Goal: Task Accomplishment & Management: Manage account settings

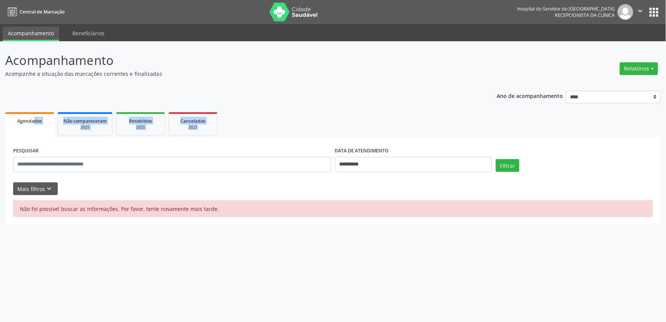
drag, startPoint x: 62, startPoint y: 123, endPoint x: 294, endPoint y: 79, distance: 235.9
click at [133, 100] on div "**********" at bounding box center [333, 156] width 656 height 140
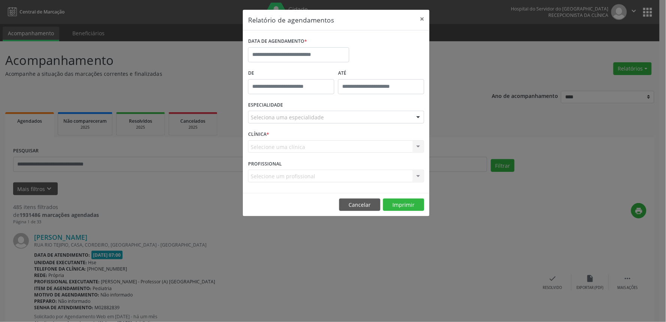
click at [323, 47] on div "DATA DE AGENDAMENTO *" at bounding box center [298, 42] width 101 height 12
click at [319, 58] on input "text" at bounding box center [298, 54] width 101 height 15
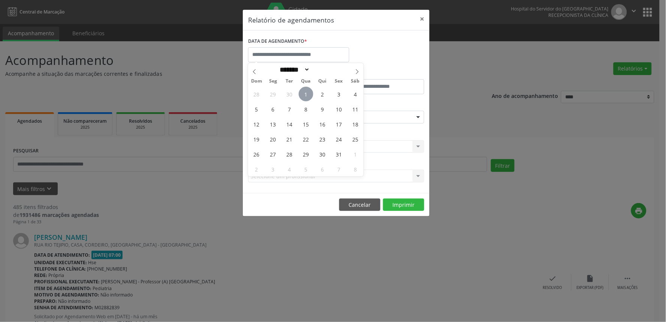
click at [309, 92] on span "1" at bounding box center [306, 94] width 15 height 15
type input "**********"
click at [309, 92] on span "1" at bounding box center [306, 94] width 15 height 15
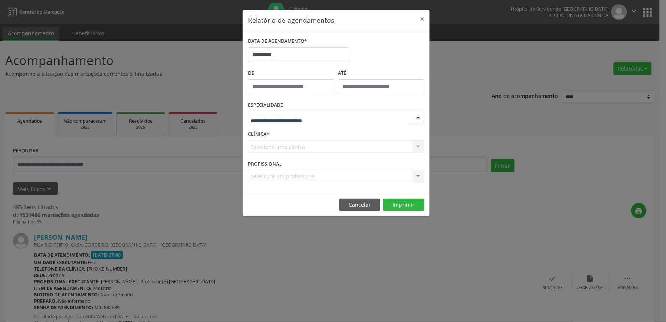
click at [419, 116] on div at bounding box center [418, 117] width 11 height 13
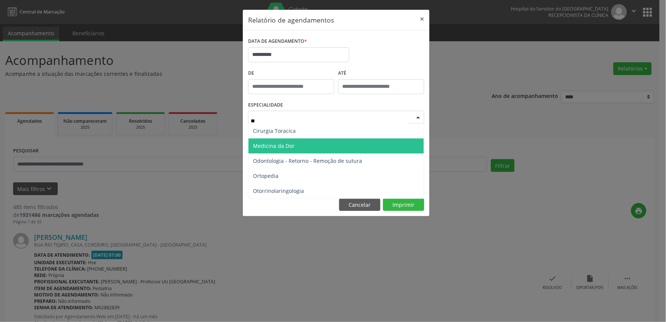
type input "***"
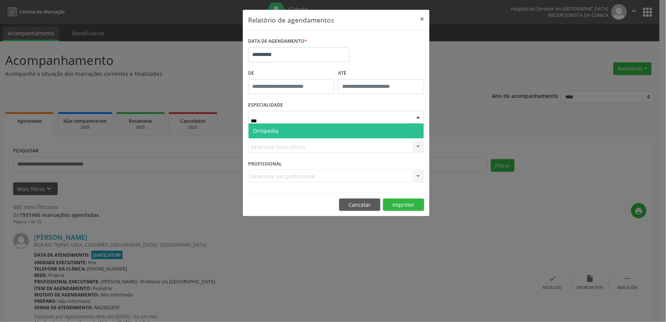
click at [312, 130] on span "Ortopedia" at bounding box center [337, 130] width 176 height 15
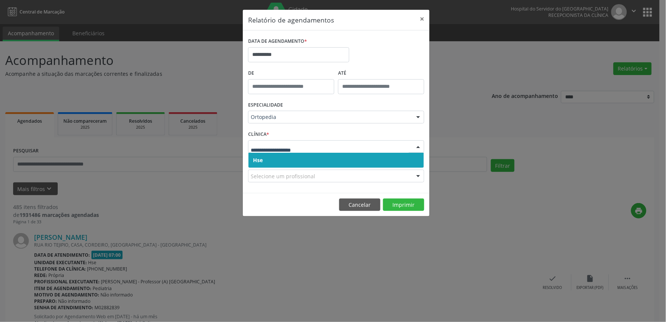
click at [418, 144] on div at bounding box center [418, 147] width 11 height 13
click at [417, 158] on span "Hse" at bounding box center [337, 160] width 176 height 15
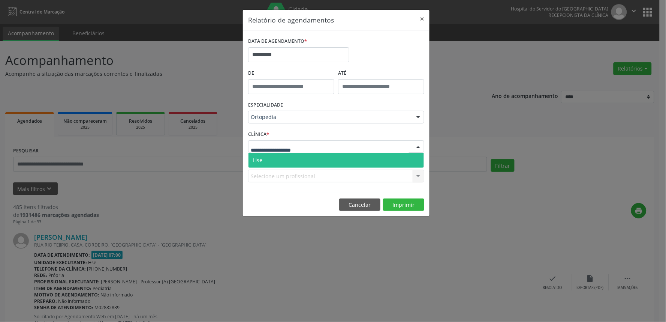
click at [417, 147] on div at bounding box center [418, 147] width 11 height 13
click at [416, 159] on span "Hse" at bounding box center [337, 160] width 176 height 15
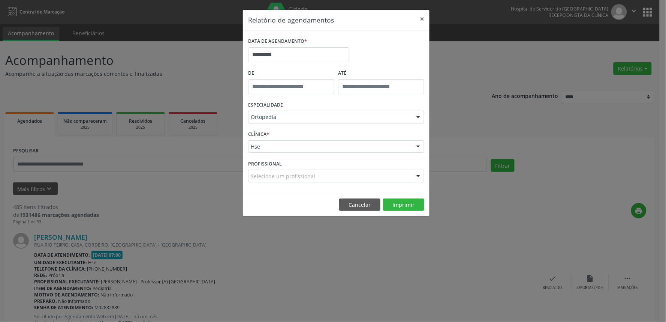
click at [420, 174] on div at bounding box center [418, 176] width 11 height 13
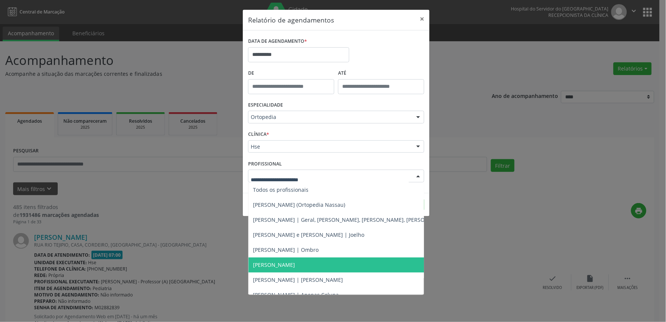
click at [295, 262] on span "[PERSON_NAME]" at bounding box center [274, 264] width 42 height 7
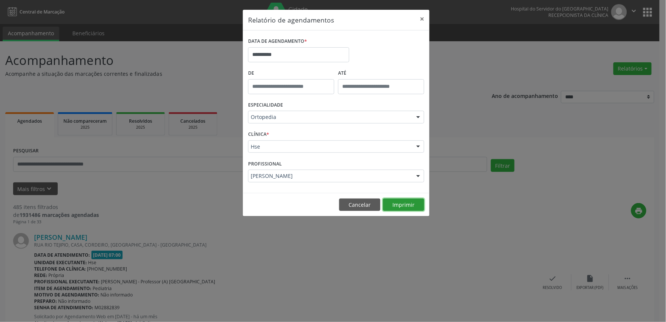
click at [420, 203] on button "Imprimir" at bounding box center [403, 204] width 41 height 13
click at [419, 176] on div at bounding box center [418, 176] width 11 height 13
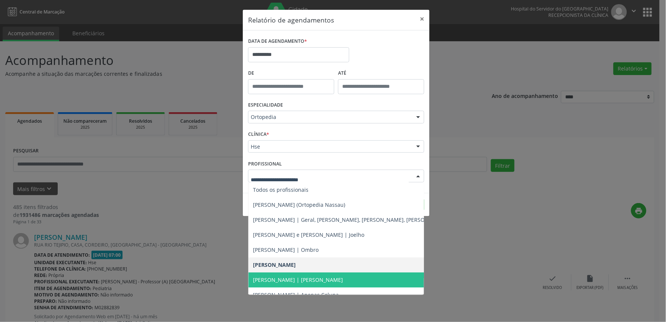
click at [338, 276] on span "[PERSON_NAME] | [PERSON_NAME]" at bounding box center [298, 279] width 90 height 7
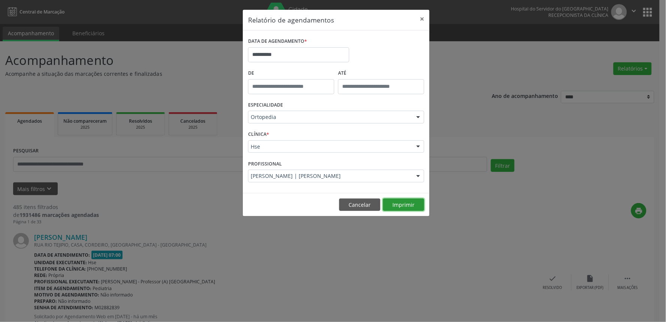
click at [403, 201] on button "Imprimir" at bounding box center [403, 204] width 41 height 13
click at [424, 17] on button "×" at bounding box center [422, 19] width 15 height 18
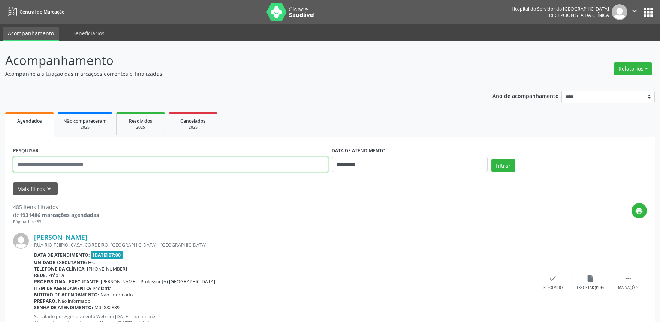
click at [51, 163] on input "text" at bounding box center [170, 164] width 315 height 15
drag, startPoint x: 366, startPoint y: 162, endPoint x: 666, endPoint y: 235, distance: 308.4
click at [660, 242] on html "**********" at bounding box center [330, 161] width 660 height 322
click at [71, 164] on input "text" at bounding box center [170, 164] width 315 height 15
type input "**********"
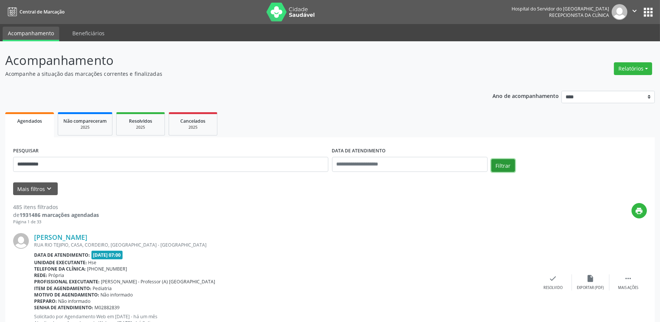
click at [507, 164] on button "Filtrar" at bounding box center [504, 165] width 24 height 13
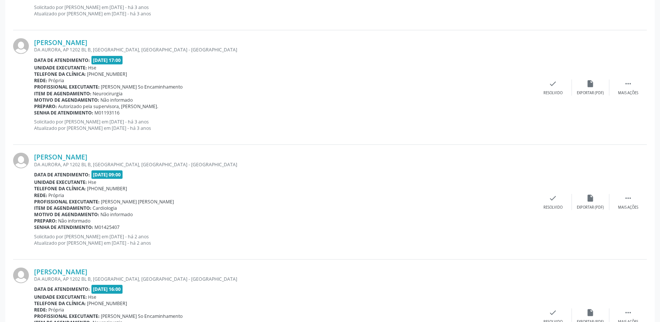
scroll to position [1655, 0]
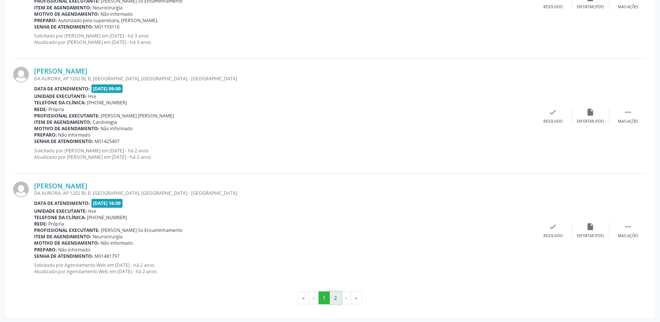
click at [335, 298] on button "2" at bounding box center [336, 297] width 12 height 13
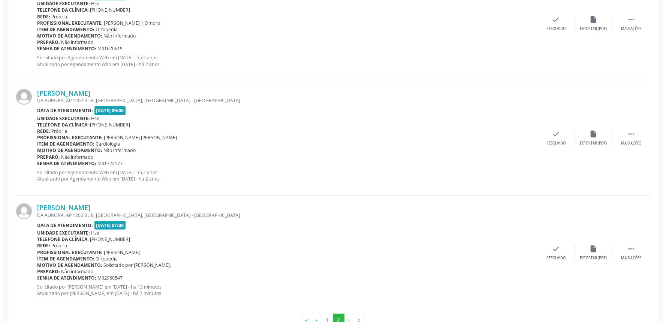
scroll to position [624, 0]
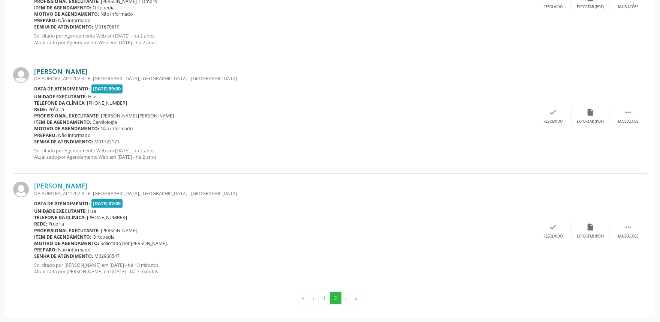
click at [87, 71] on link "[PERSON_NAME]" at bounding box center [60, 71] width 53 height 8
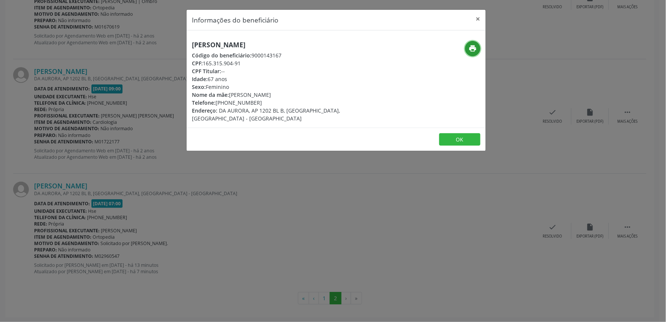
click at [471, 46] on icon "print" at bounding box center [473, 48] width 8 height 8
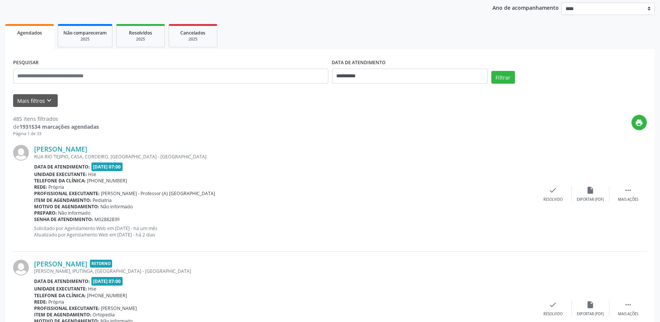
scroll to position [96, 0]
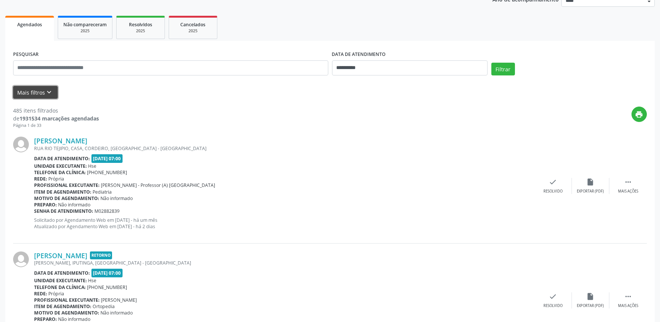
click at [51, 91] on icon "keyboard_arrow_down" at bounding box center [49, 92] width 8 height 8
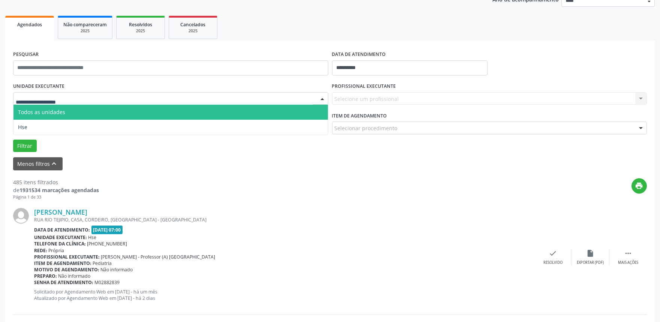
click at [323, 97] on div at bounding box center [322, 99] width 11 height 13
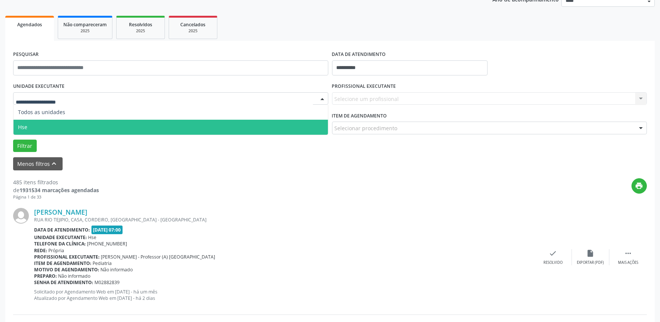
click at [314, 123] on span "Hse" at bounding box center [171, 127] width 315 height 15
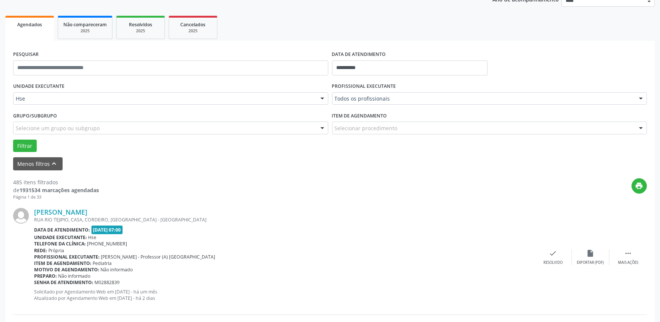
click at [640, 98] on div at bounding box center [641, 99] width 11 height 13
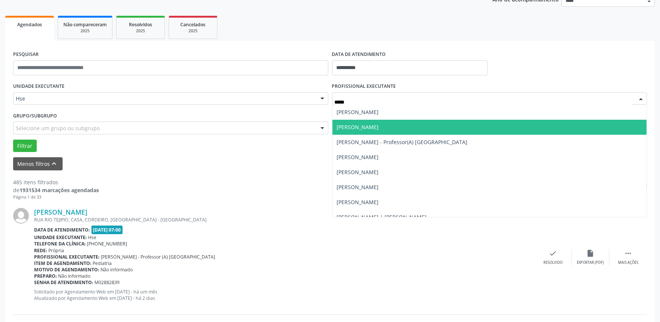
type input "******"
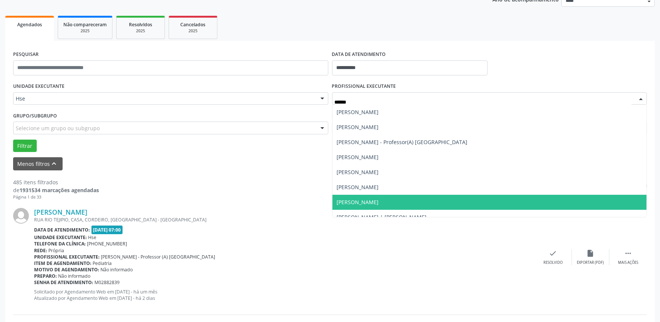
click at [398, 197] on span "[PERSON_NAME]" at bounding box center [490, 202] width 315 height 15
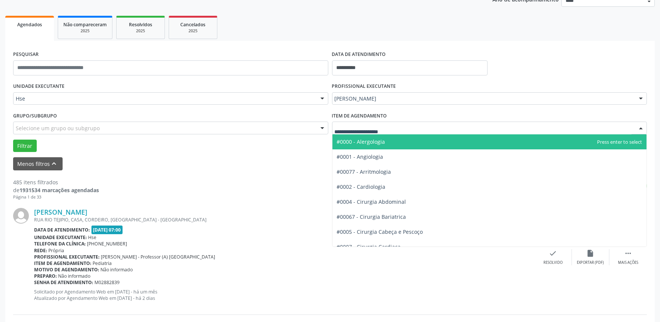
click at [640, 125] on div at bounding box center [641, 128] width 11 height 13
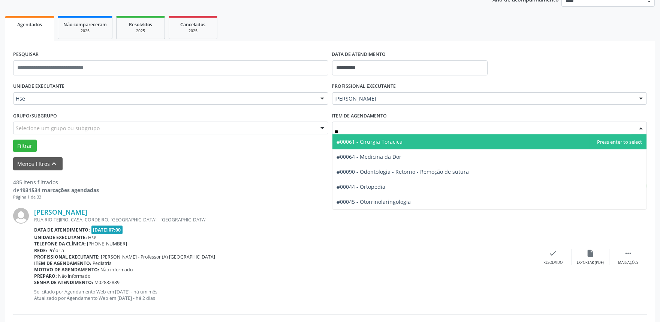
type input "***"
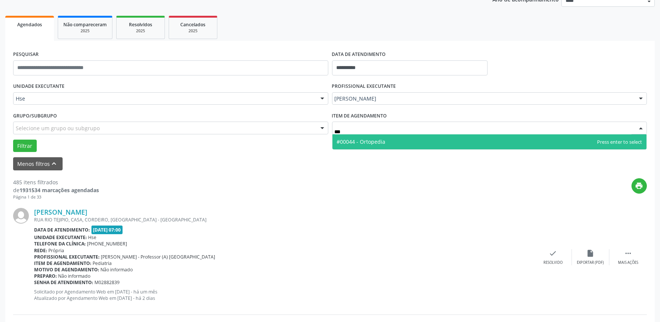
click at [368, 140] on span "#00044 - Ortopedia" at bounding box center [361, 141] width 49 height 7
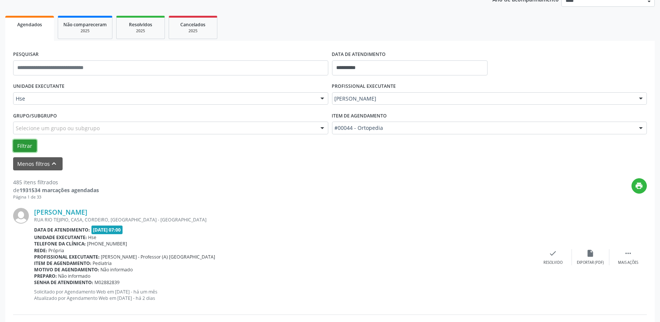
click at [32, 144] on button "Filtrar" at bounding box center [25, 146] width 24 height 13
click at [625, 254] on icon "" at bounding box center [628, 253] width 8 height 8
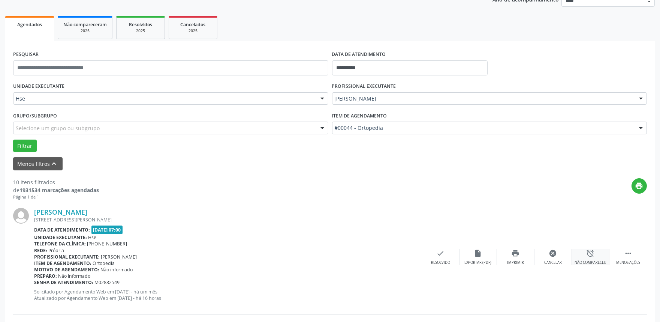
click at [592, 256] on icon "alarm_off" at bounding box center [591, 253] width 8 height 8
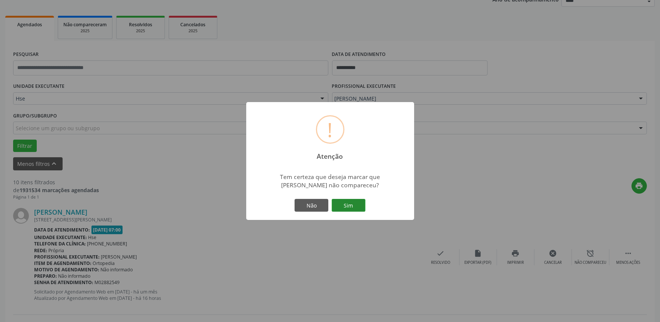
click at [354, 205] on button "Sim" at bounding box center [349, 205] width 34 height 13
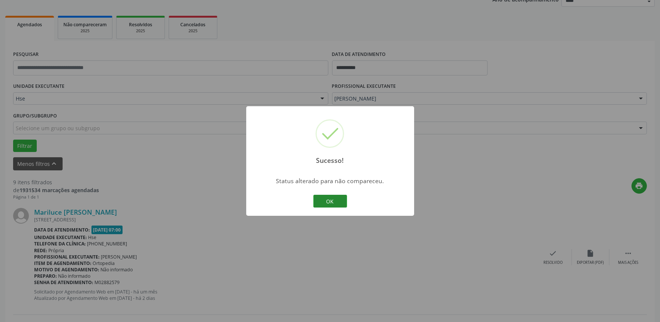
click at [334, 198] on button "OK" at bounding box center [331, 201] width 34 height 13
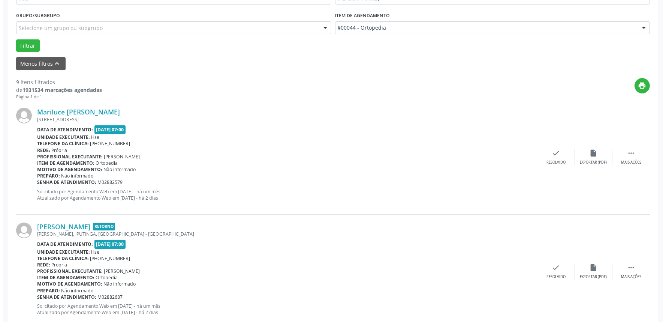
scroll to position [204, 0]
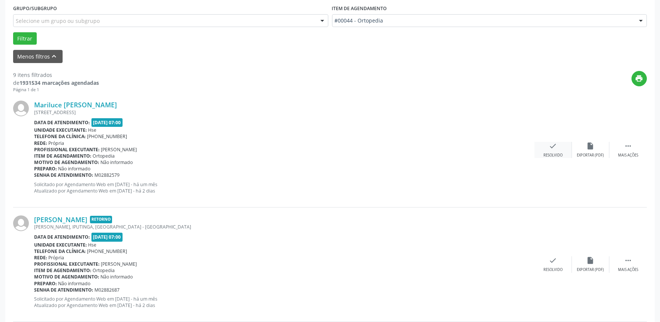
click at [561, 151] on div "check Resolvido" at bounding box center [554, 150] width 38 height 16
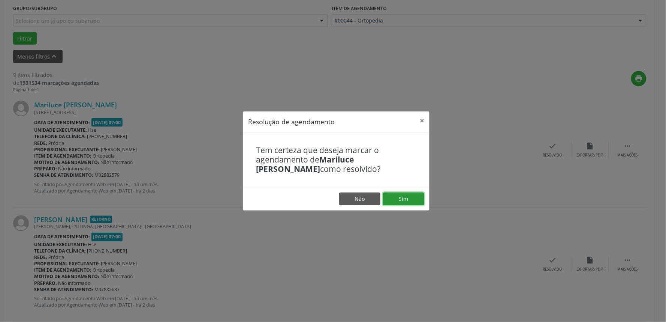
click at [405, 198] on button "Sim" at bounding box center [403, 198] width 41 height 13
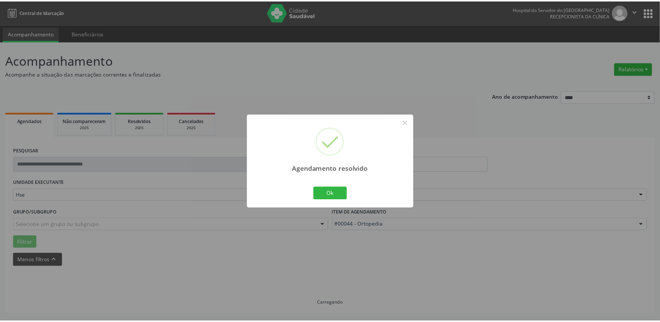
scroll to position [0, 0]
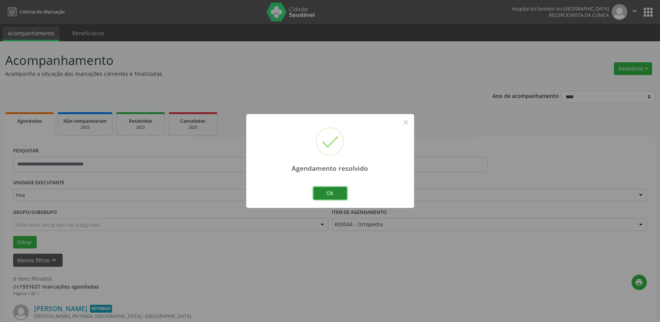
click at [331, 190] on button "Ok" at bounding box center [331, 193] width 34 height 13
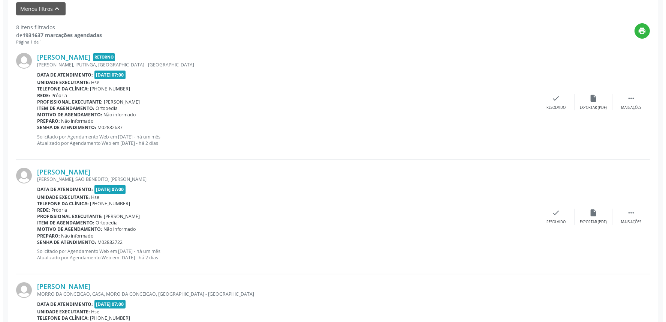
scroll to position [264, 0]
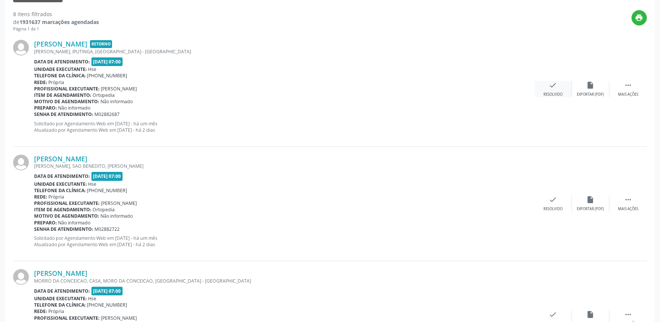
click at [564, 91] on div "check Resolvido" at bounding box center [554, 89] width 38 height 16
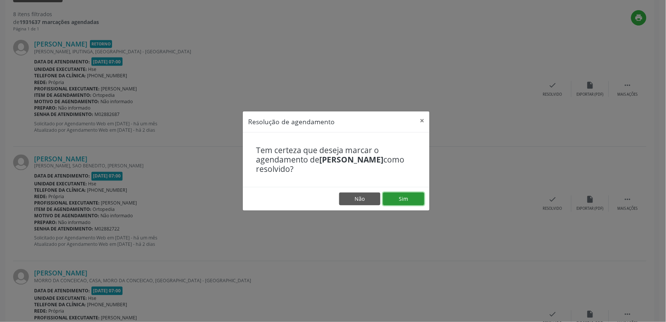
click at [404, 197] on button "Sim" at bounding box center [403, 198] width 41 height 13
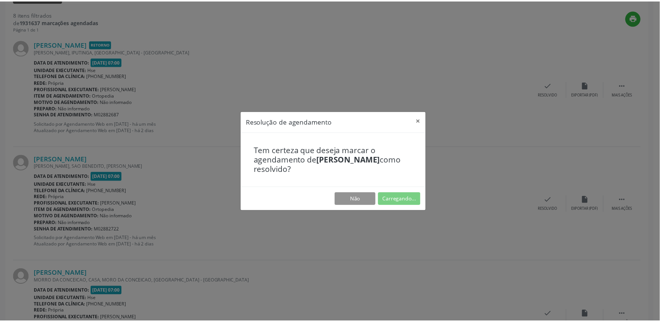
scroll to position [0, 0]
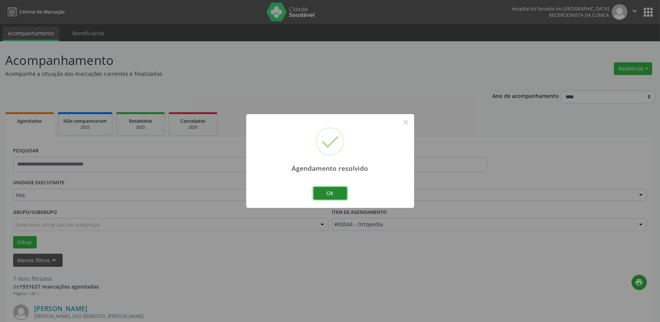
click at [335, 193] on button "Ok" at bounding box center [331, 193] width 34 height 13
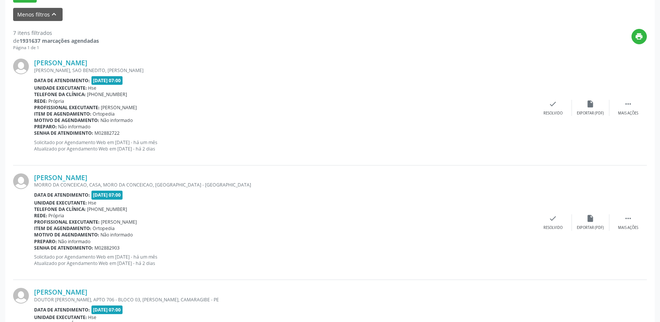
scroll to position [255, 0]
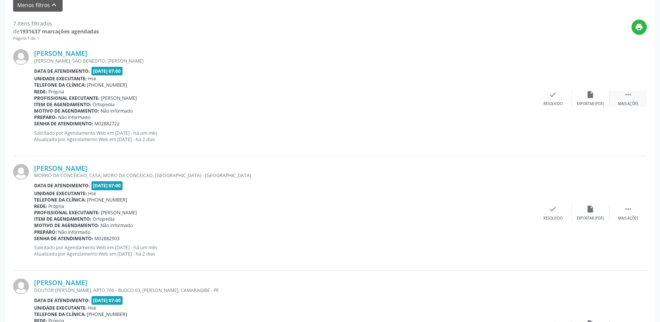
click at [634, 97] on div " Mais ações" at bounding box center [629, 98] width 38 height 16
click at [598, 99] on div "alarm_off Não compareceu" at bounding box center [591, 98] width 38 height 16
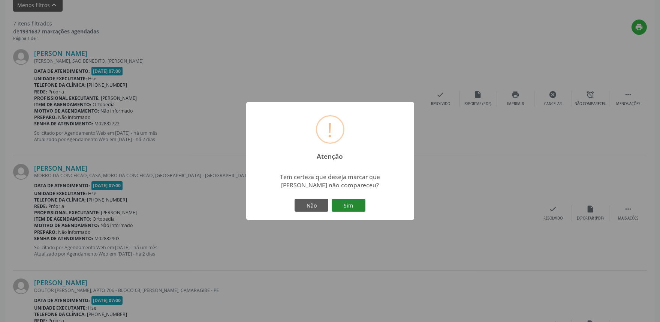
click at [357, 205] on button "Sim" at bounding box center [349, 205] width 34 height 13
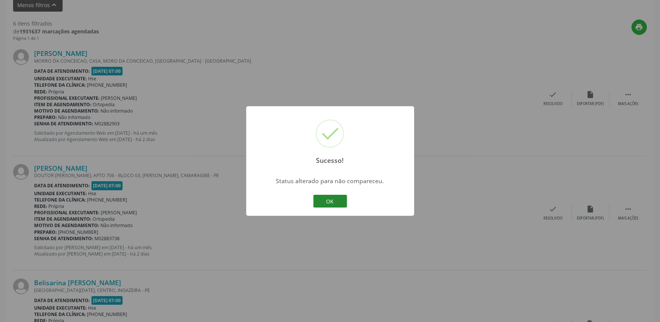
click at [331, 200] on button "OK" at bounding box center [331, 201] width 34 height 13
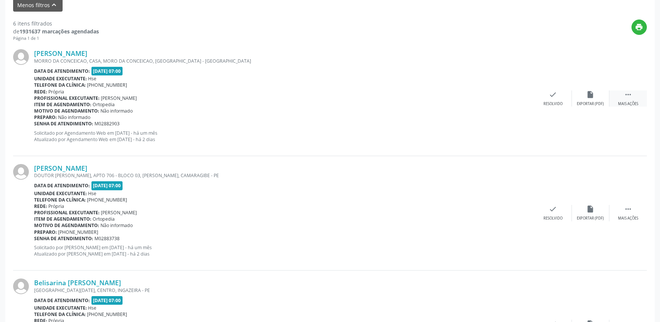
click at [628, 95] on icon "" at bounding box center [628, 94] width 8 height 8
click at [587, 98] on icon "alarm_off" at bounding box center [591, 94] width 8 height 8
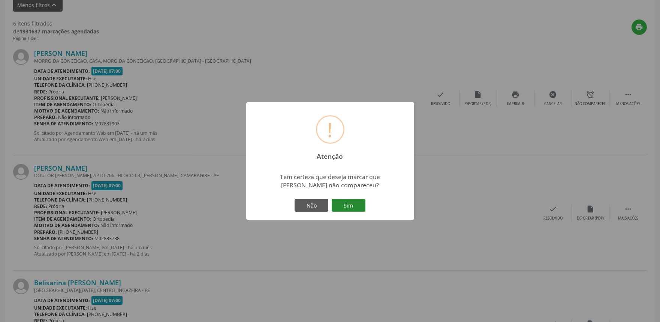
click at [351, 204] on button "Sim" at bounding box center [349, 205] width 34 height 13
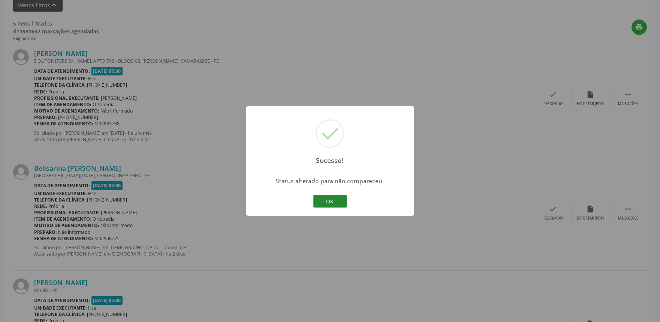
click at [338, 201] on button "OK" at bounding box center [331, 201] width 34 height 13
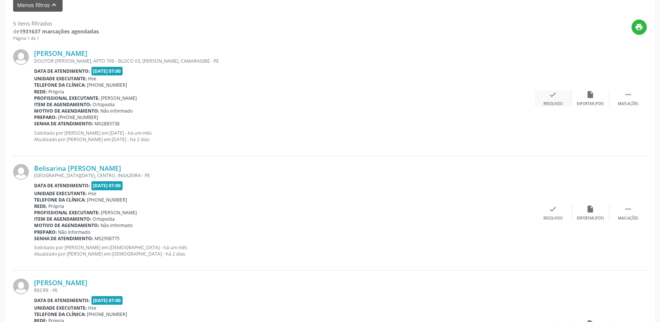
click at [559, 96] on div "check Resolvido" at bounding box center [554, 98] width 38 height 16
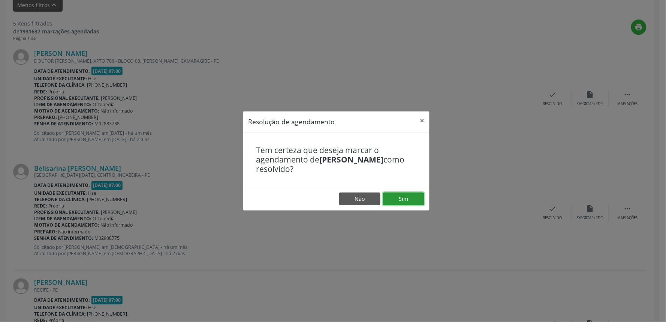
click at [411, 202] on button "Sim" at bounding box center [403, 198] width 41 height 13
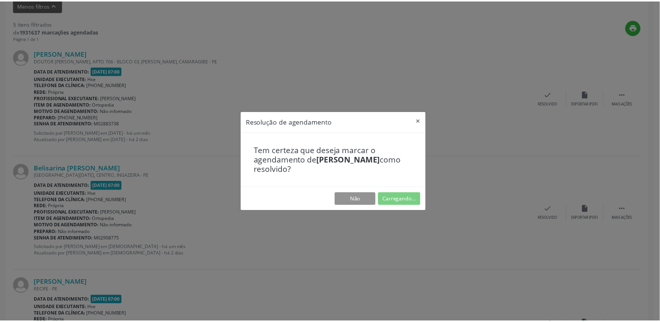
scroll to position [0, 0]
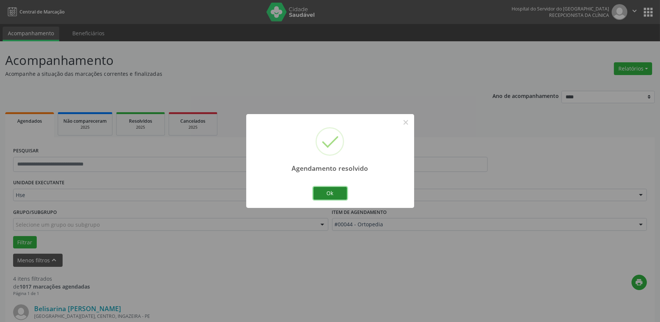
click at [332, 189] on button "Ok" at bounding box center [331, 193] width 34 height 13
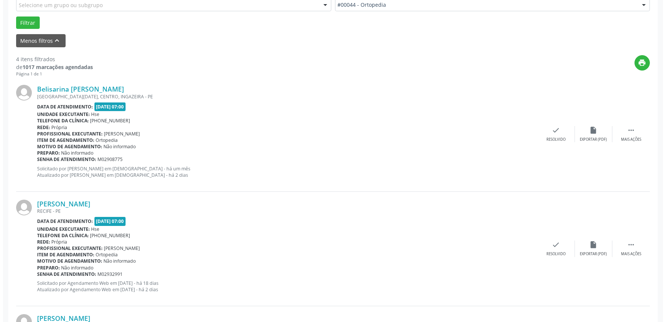
scroll to position [222, 0]
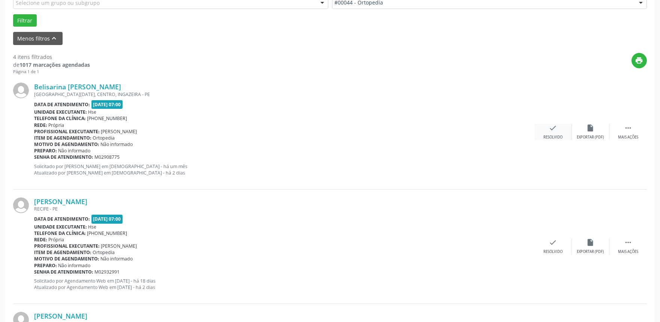
click at [550, 128] on icon "check" at bounding box center [553, 128] width 8 height 8
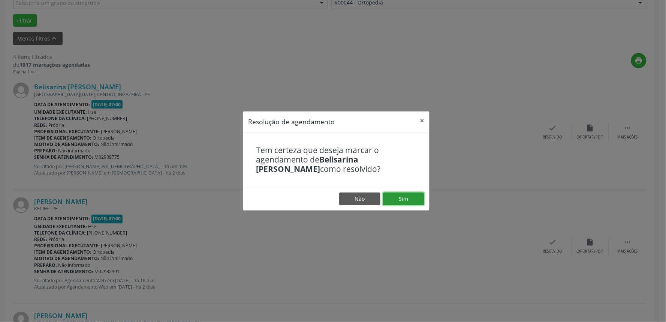
click at [411, 197] on button "Sim" at bounding box center [403, 198] width 41 height 13
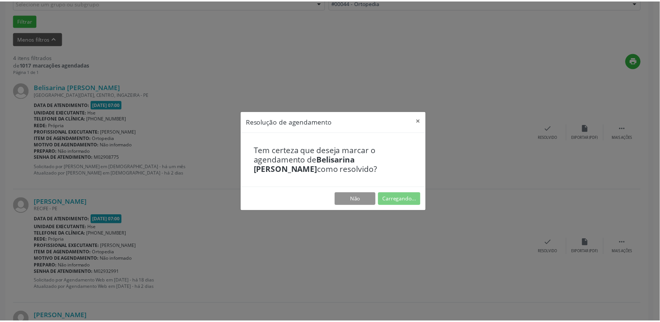
scroll to position [0, 0]
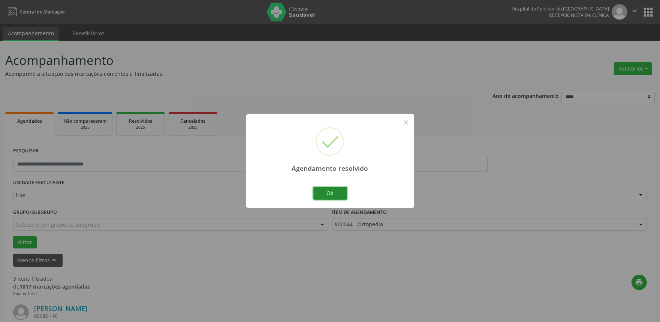
click at [329, 192] on button "Ok" at bounding box center [331, 193] width 34 height 13
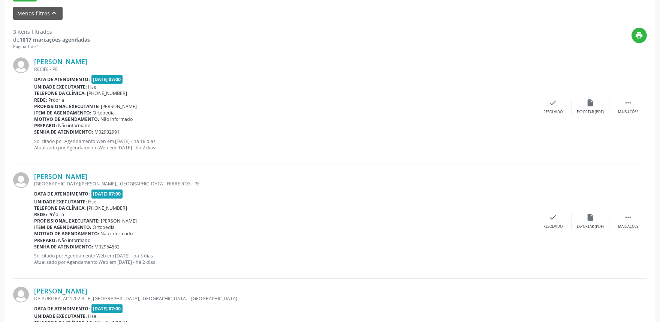
scroll to position [251, 0]
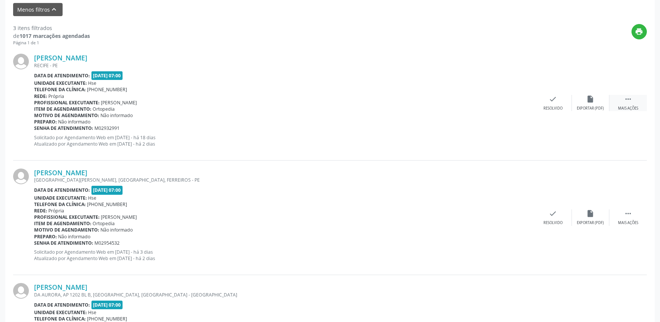
click at [624, 96] on icon "" at bounding box center [628, 99] width 8 height 8
click at [590, 101] on icon "alarm_off" at bounding box center [591, 99] width 8 height 8
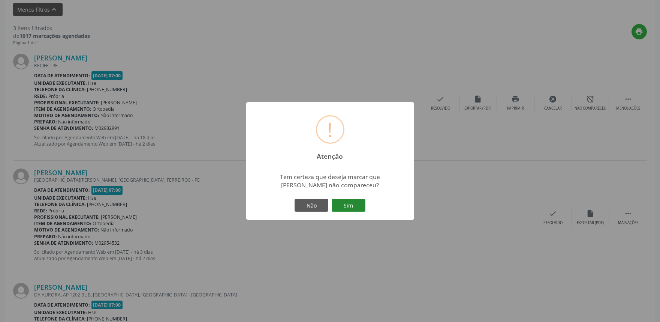
click at [349, 201] on button "Sim" at bounding box center [349, 205] width 34 height 13
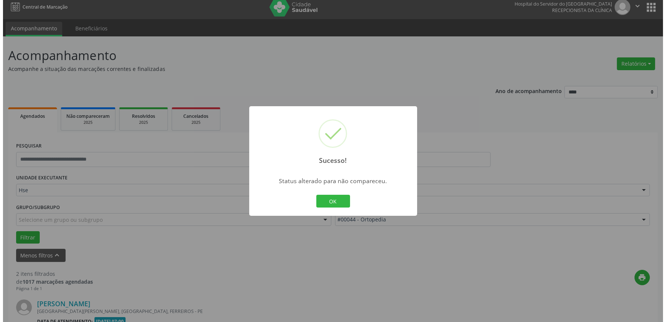
scroll to position [216, 0]
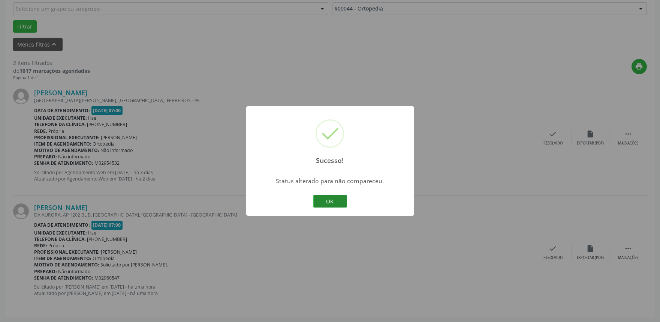
click at [332, 195] on button "OK" at bounding box center [331, 201] width 34 height 13
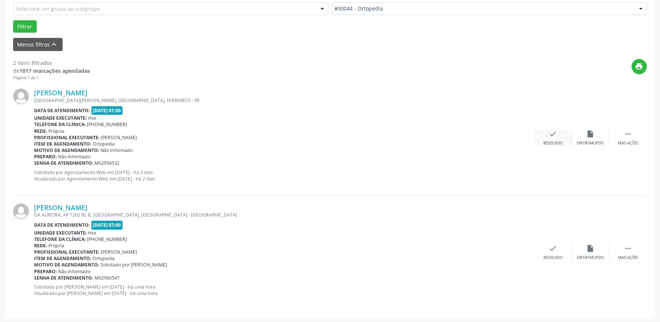
click at [553, 136] on icon "check" at bounding box center [553, 134] width 8 height 8
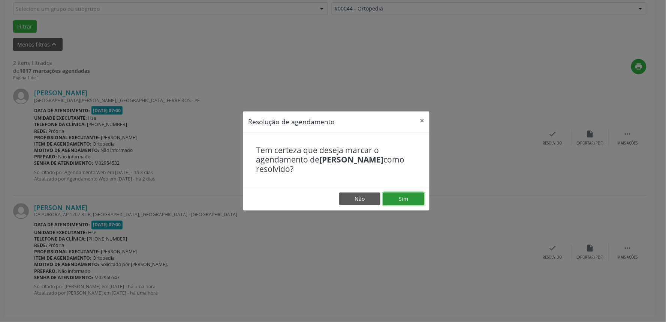
click at [404, 197] on button "Sim" at bounding box center [403, 198] width 41 height 13
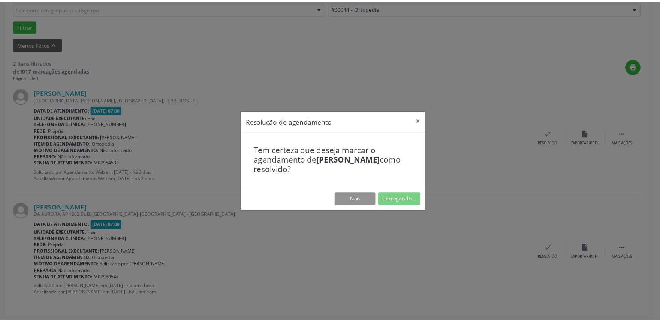
scroll to position [0, 0]
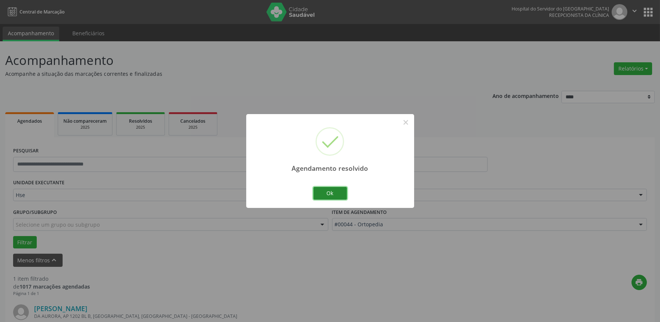
click at [336, 193] on button "Ok" at bounding box center [331, 193] width 34 height 13
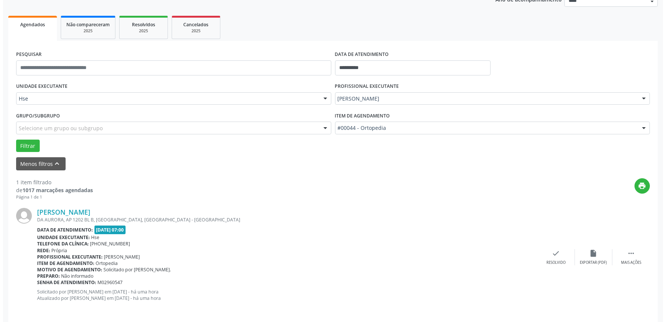
scroll to position [101, 0]
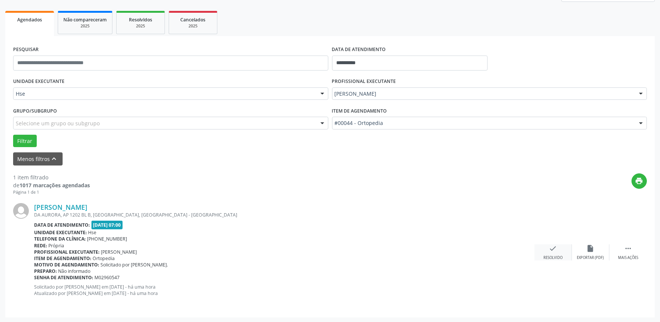
click at [553, 251] on icon "check" at bounding box center [553, 248] width 8 height 8
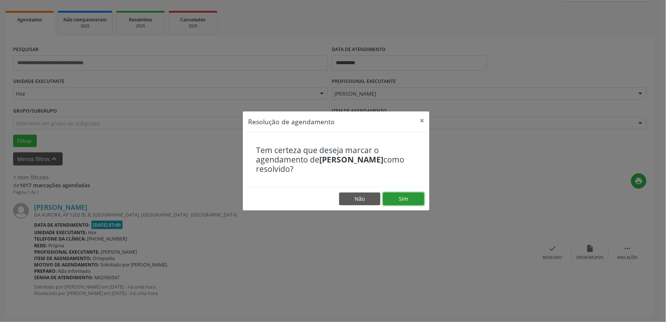
click at [410, 197] on button "Sim" at bounding box center [403, 198] width 41 height 13
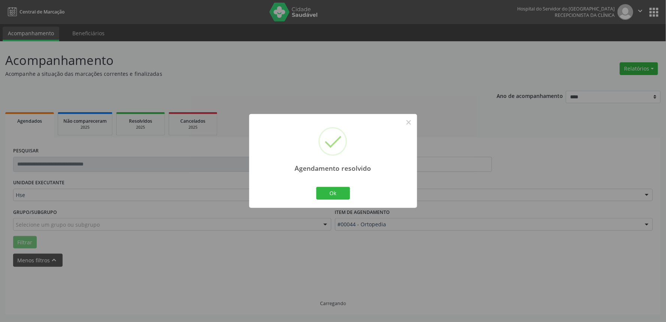
scroll to position [0, 0]
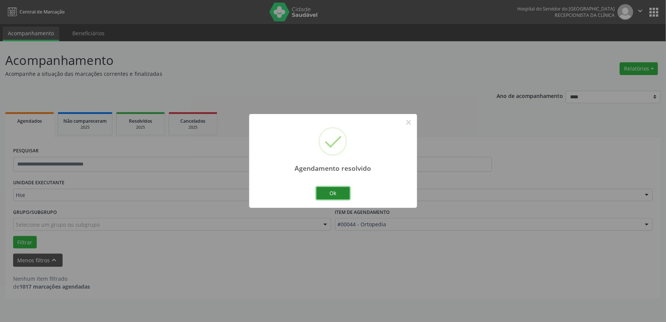
click at [333, 197] on button "Ok" at bounding box center [334, 193] width 34 height 13
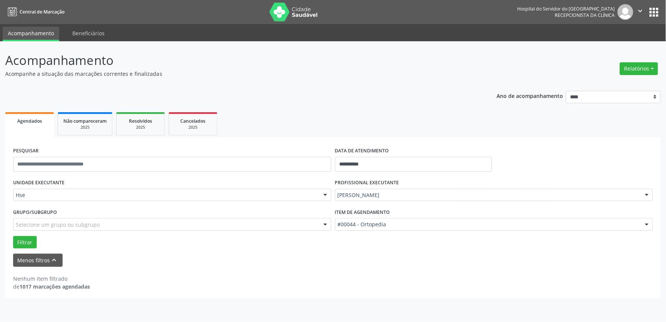
click at [647, 194] on div at bounding box center [647, 195] width 11 height 13
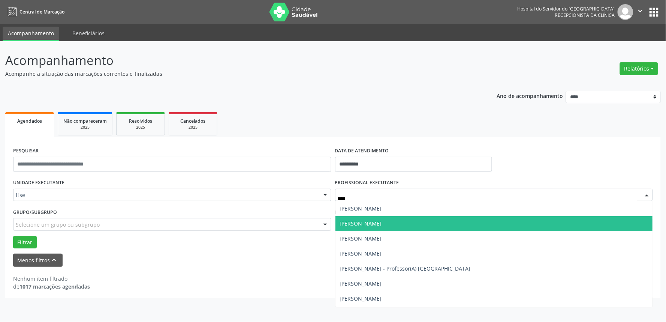
type input "****"
click at [228, 249] on form "**********" at bounding box center [333, 206] width 640 height 122
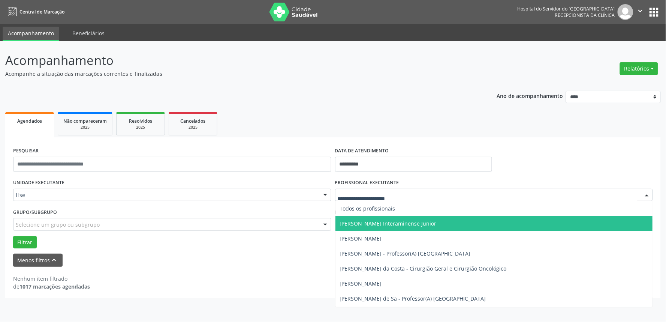
click at [650, 191] on div at bounding box center [647, 195] width 11 height 13
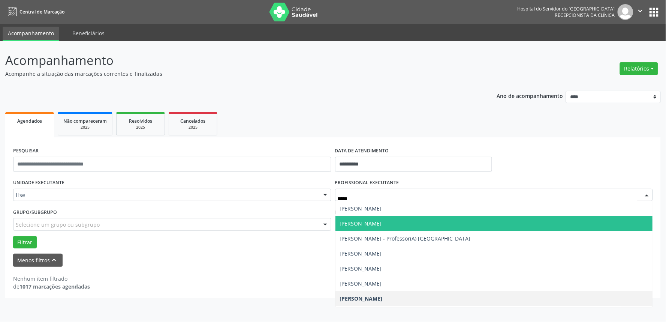
type input "******"
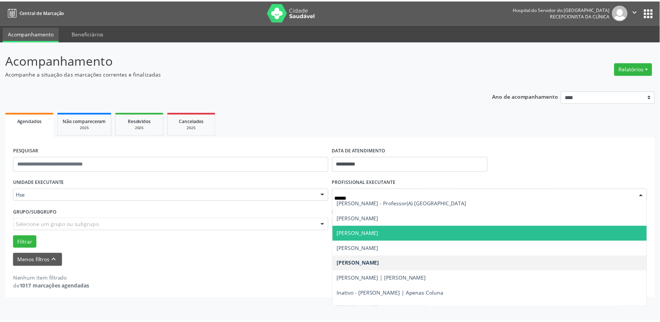
scroll to position [39, 0]
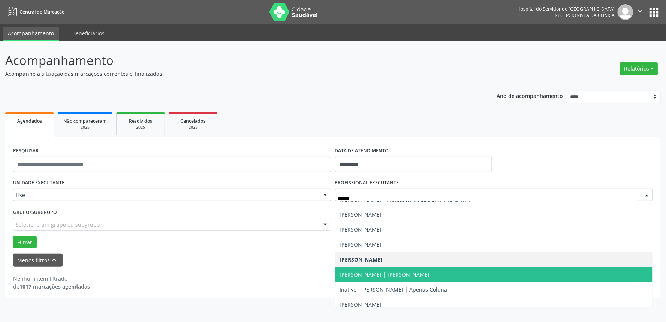
click at [408, 269] on span "[PERSON_NAME] | [PERSON_NAME]" at bounding box center [495, 274] width 318 height 15
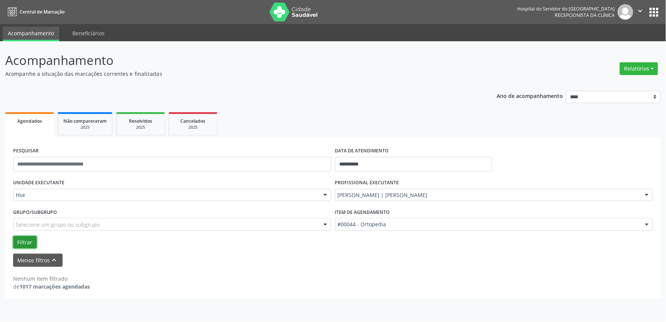
click at [22, 241] on button "Filtrar" at bounding box center [25, 242] width 24 height 13
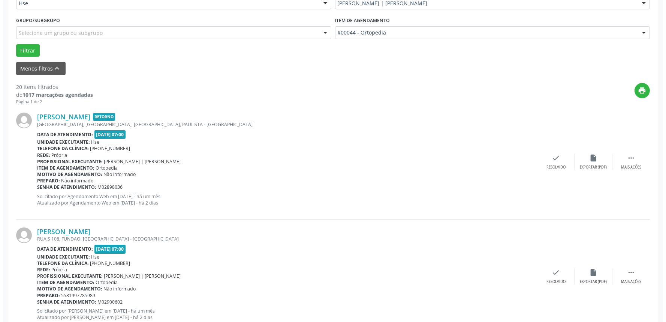
scroll to position [264, 0]
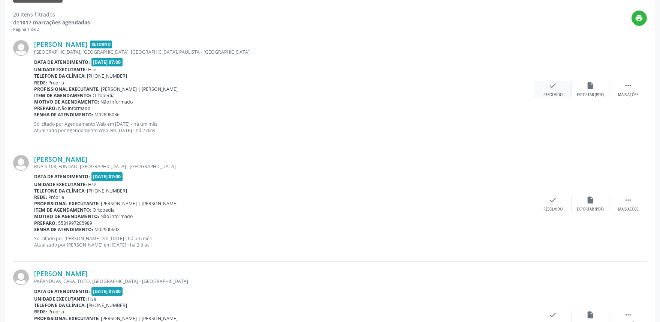
click at [557, 87] on icon "check" at bounding box center [553, 85] width 8 height 8
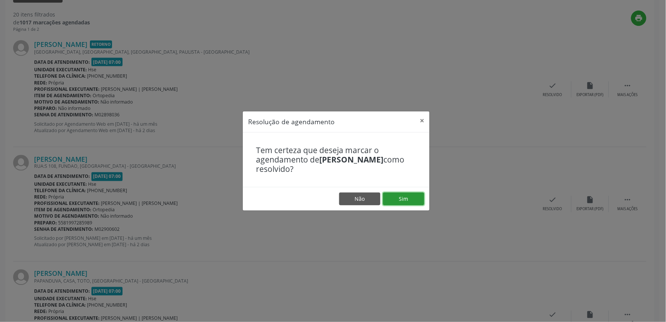
click at [414, 197] on button "Sim" at bounding box center [403, 198] width 41 height 13
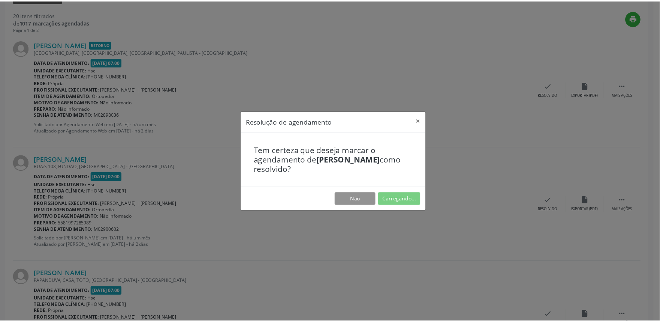
scroll to position [0, 0]
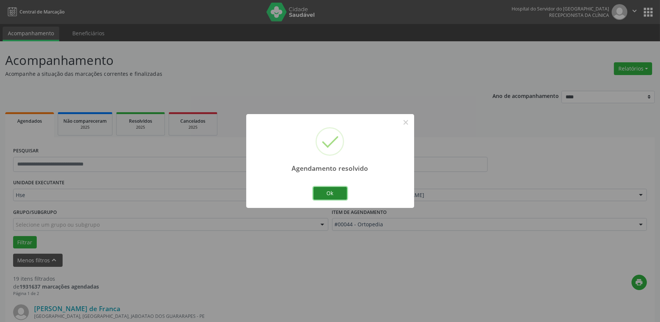
click at [336, 193] on button "Ok" at bounding box center [331, 193] width 34 height 13
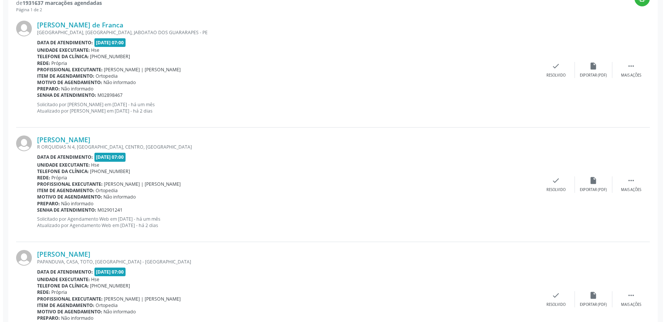
scroll to position [292, 0]
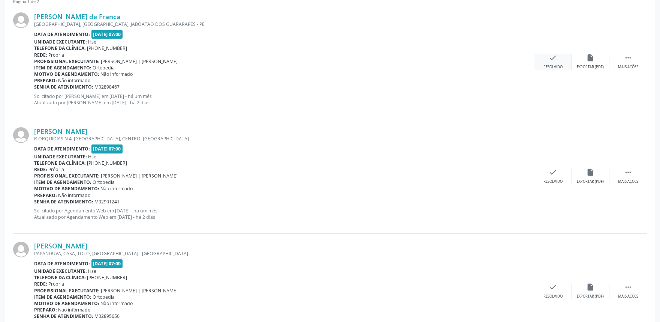
click at [554, 57] on icon "check" at bounding box center [553, 58] width 8 height 8
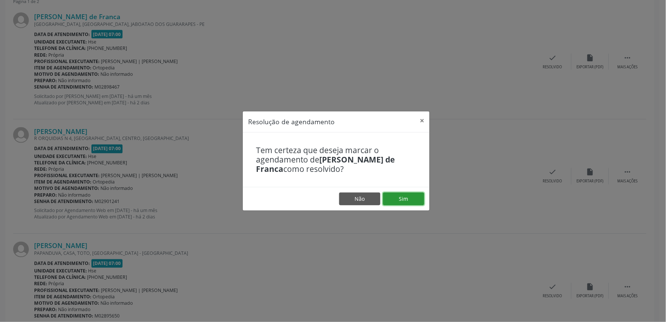
click at [399, 194] on button "Sim" at bounding box center [403, 198] width 41 height 13
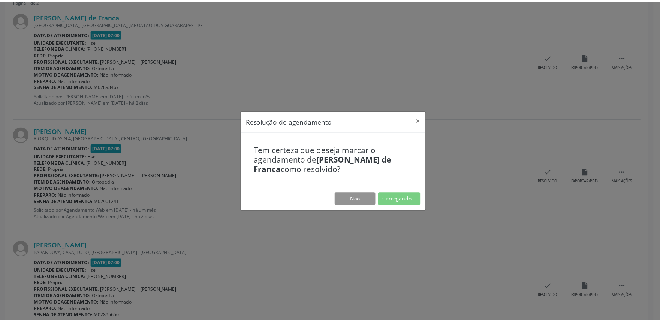
scroll to position [0, 0]
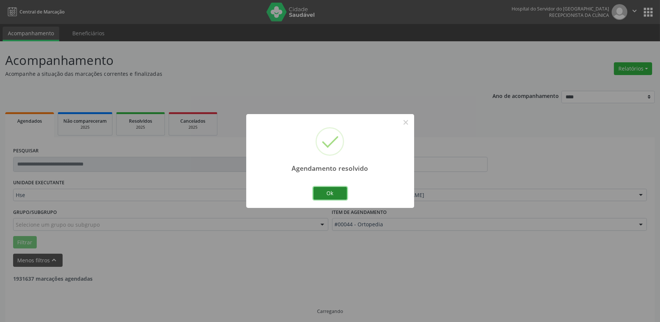
click at [335, 191] on button "Ok" at bounding box center [331, 193] width 34 height 13
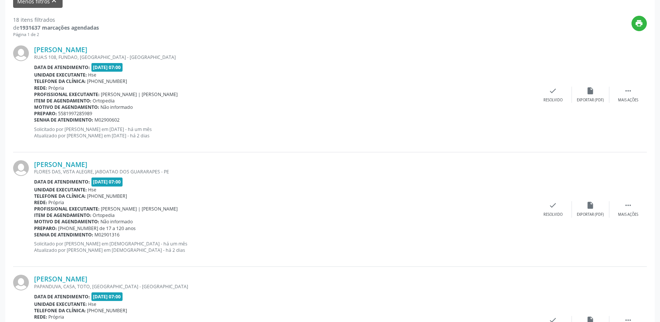
scroll to position [269, 0]
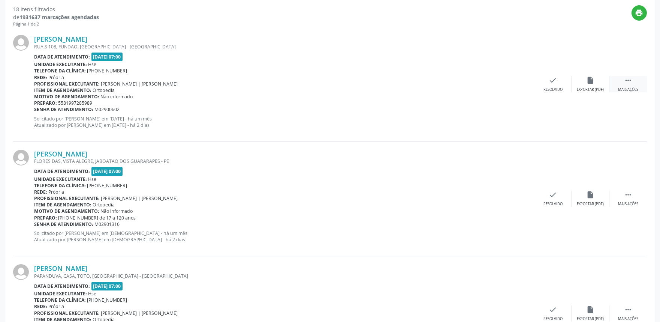
click at [632, 83] on icon "" at bounding box center [628, 80] width 8 height 8
click at [594, 80] on icon "alarm_off" at bounding box center [591, 80] width 8 height 8
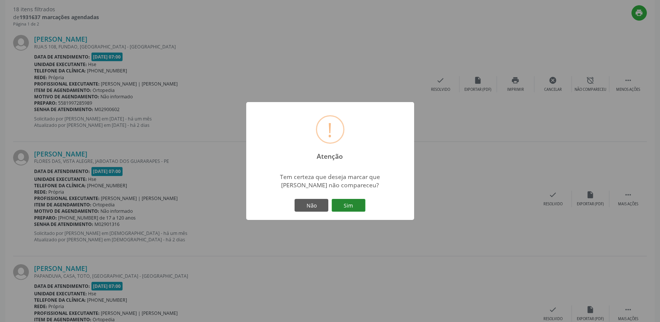
click at [349, 200] on button "Sim" at bounding box center [349, 205] width 34 height 13
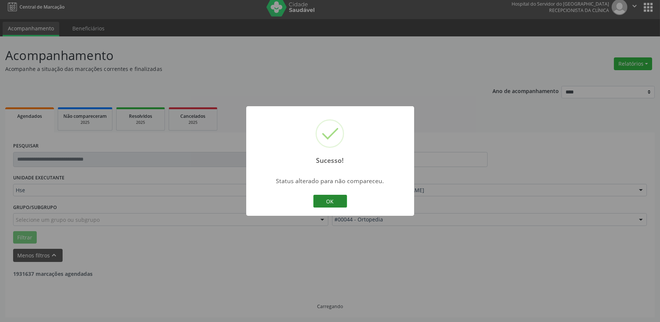
click at [327, 200] on button "OK" at bounding box center [331, 201] width 34 height 13
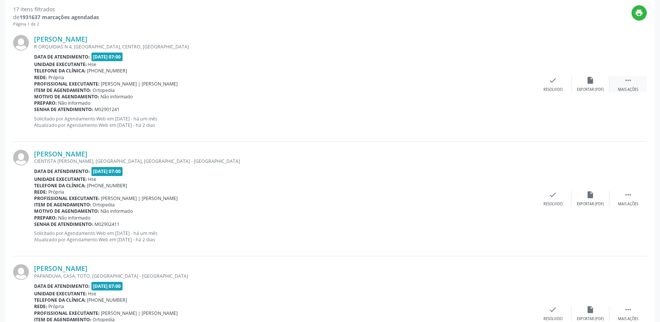
click at [623, 79] on div " Mais ações" at bounding box center [629, 84] width 38 height 16
click at [588, 82] on icon "alarm_off" at bounding box center [591, 80] width 8 height 8
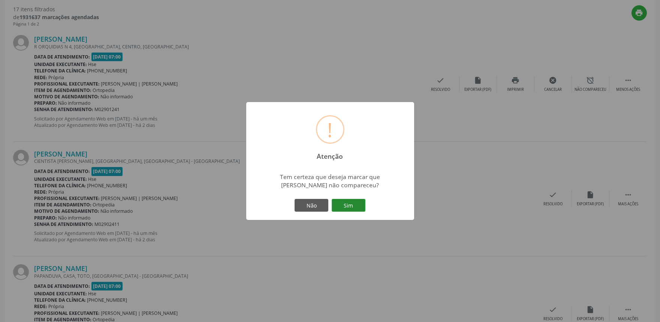
click at [354, 206] on button "Sim" at bounding box center [349, 205] width 34 height 13
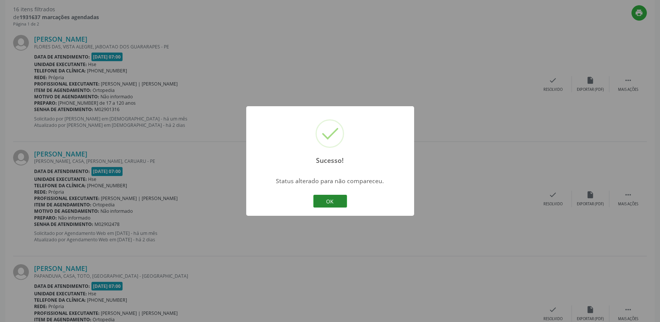
click at [333, 198] on button "OK" at bounding box center [331, 201] width 34 height 13
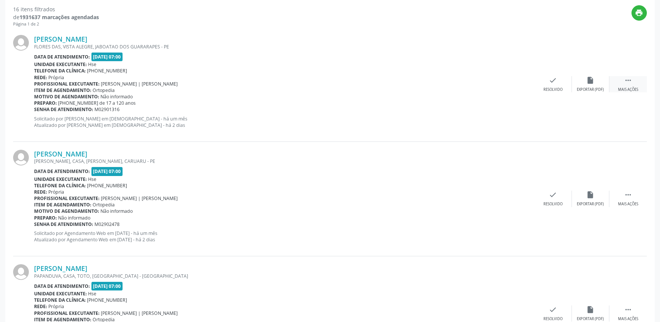
click at [631, 84] on div " Mais ações" at bounding box center [629, 84] width 38 height 16
click at [598, 87] on div "Não compareceu" at bounding box center [591, 89] width 32 height 5
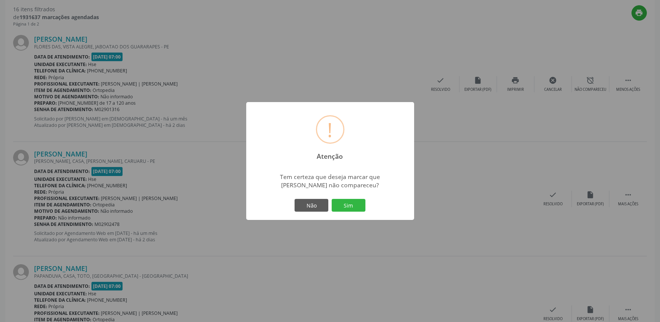
click at [344, 198] on div "Não Sim" at bounding box center [330, 205] width 74 height 16
click at [344, 201] on button "Sim" at bounding box center [349, 205] width 34 height 13
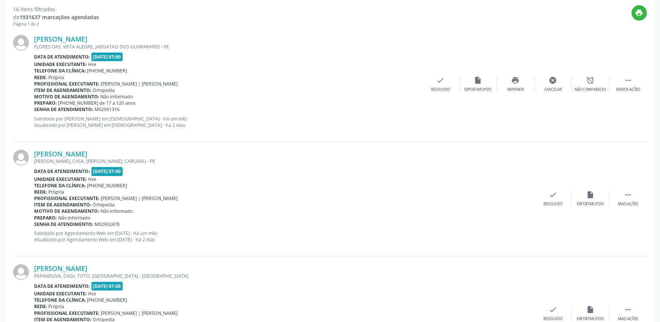
scroll to position [5, 0]
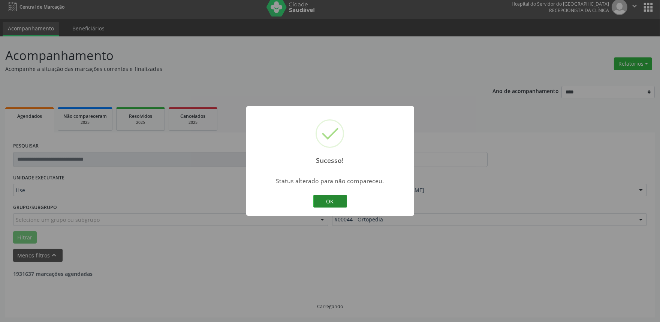
click at [333, 200] on button "OK" at bounding box center [331, 201] width 34 height 13
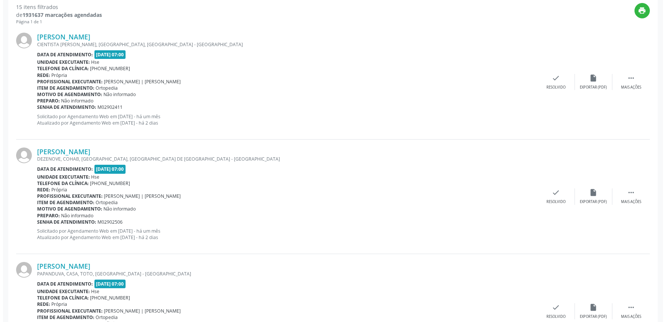
scroll to position [275, 0]
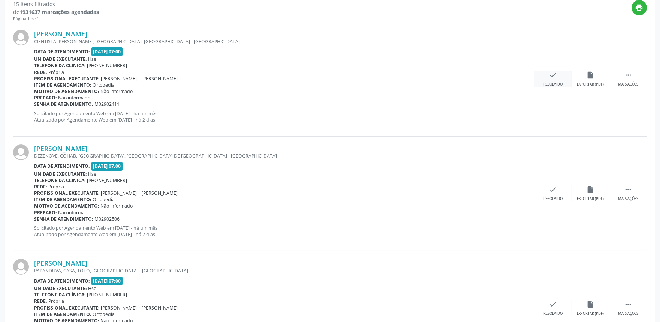
click at [560, 79] on div "check Resolvido" at bounding box center [554, 79] width 38 height 16
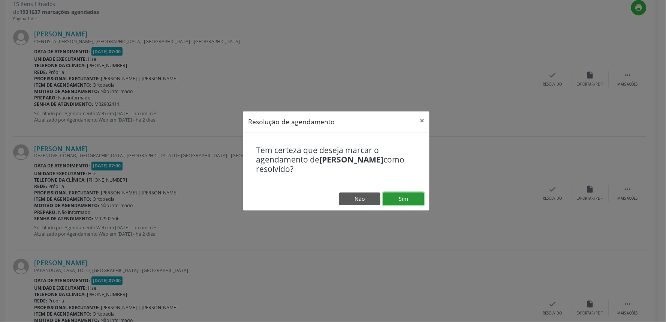
click at [413, 196] on button "Sim" at bounding box center [403, 198] width 41 height 13
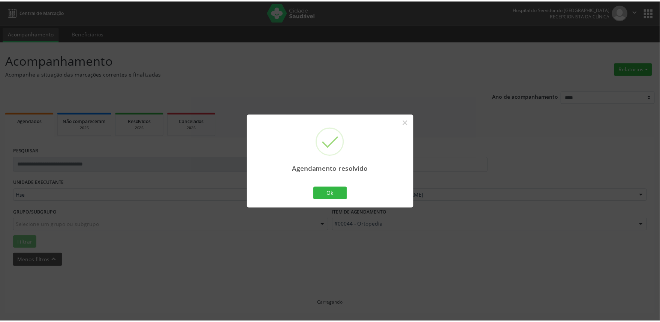
scroll to position [0, 0]
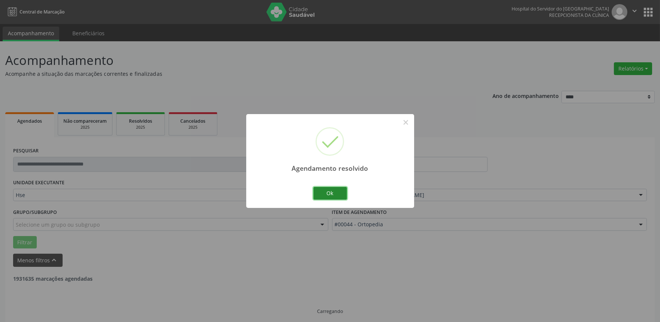
click at [331, 187] on button "Ok" at bounding box center [331, 193] width 34 height 13
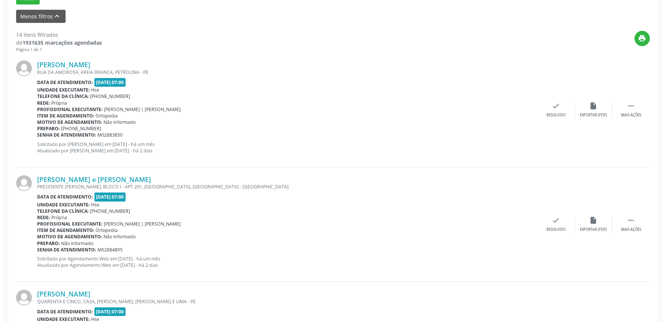
scroll to position [249, 0]
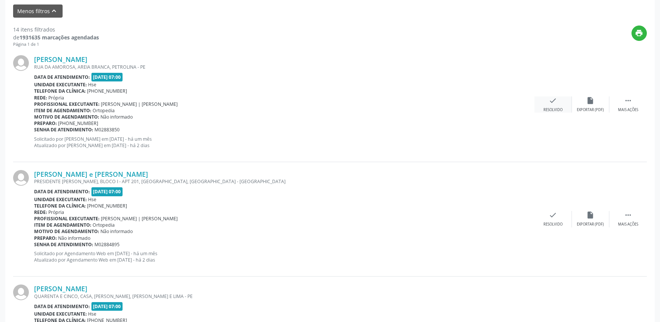
click at [556, 101] on icon "check" at bounding box center [553, 100] width 8 height 8
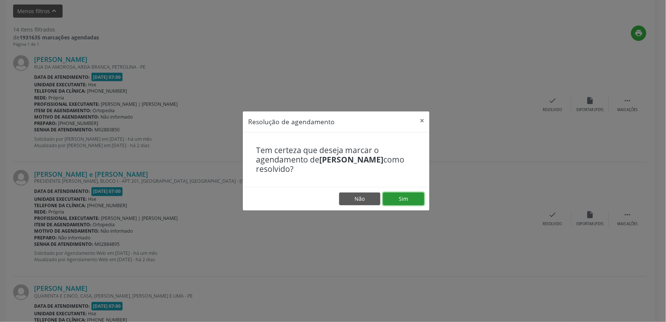
click at [411, 194] on button "Sim" at bounding box center [403, 198] width 41 height 13
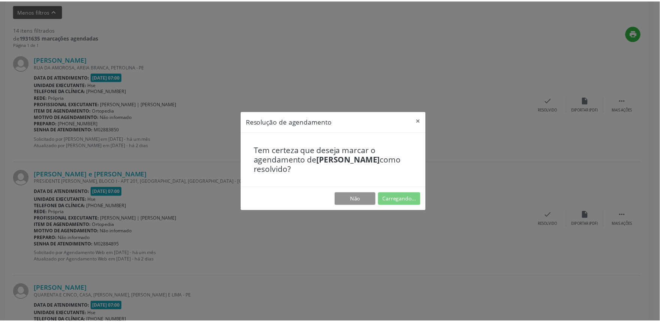
scroll to position [0, 0]
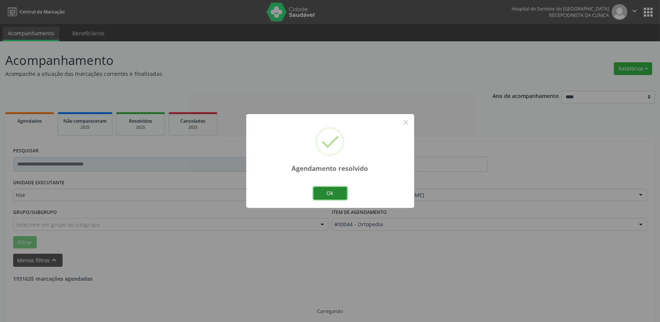
click at [330, 192] on button "Ok" at bounding box center [331, 193] width 34 height 13
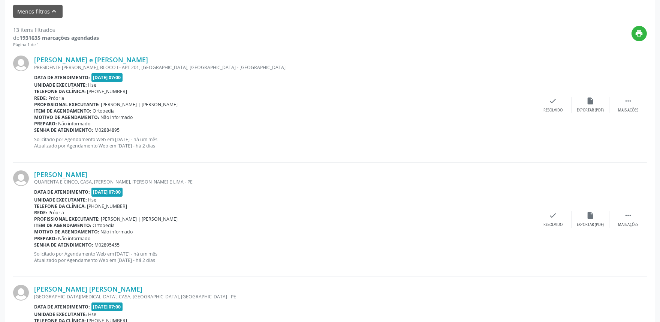
scroll to position [251, 0]
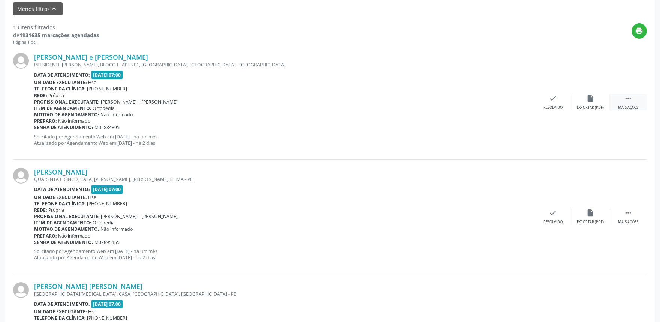
click at [619, 96] on div " Mais ações" at bounding box center [629, 102] width 38 height 16
click at [589, 99] on icon "alarm_off" at bounding box center [591, 98] width 8 height 8
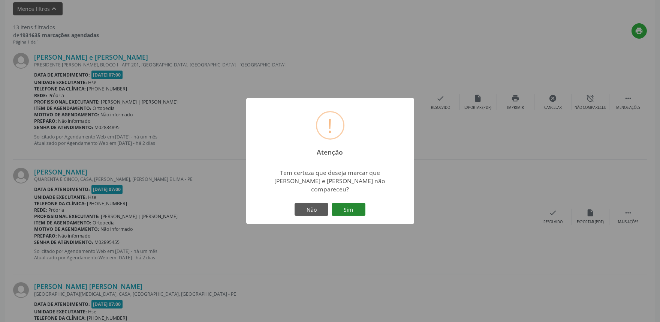
click at [349, 203] on button "Sim" at bounding box center [349, 209] width 34 height 13
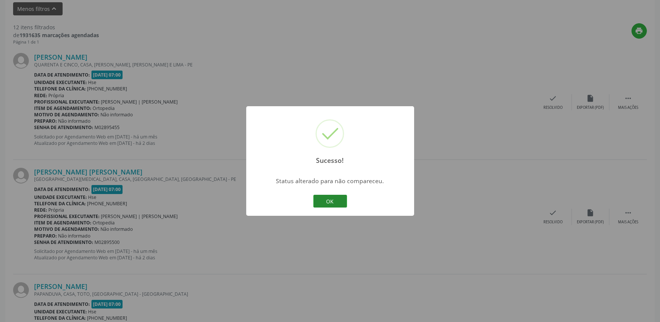
click at [329, 199] on button "OK" at bounding box center [331, 201] width 34 height 13
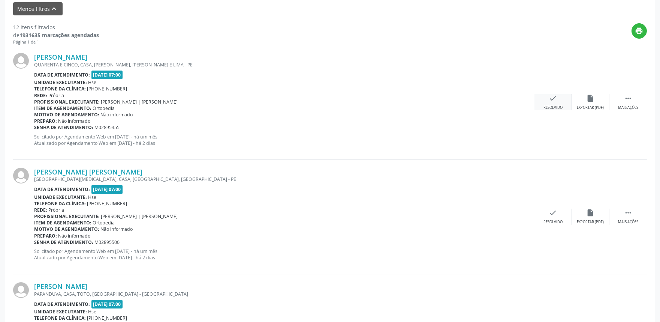
click at [552, 102] on icon "check" at bounding box center [553, 98] width 8 height 8
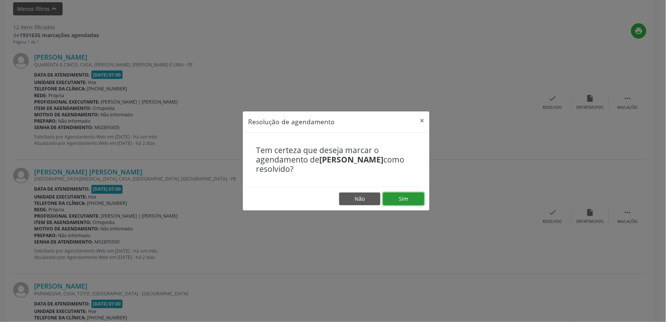
click at [397, 196] on button "Sim" at bounding box center [403, 198] width 41 height 13
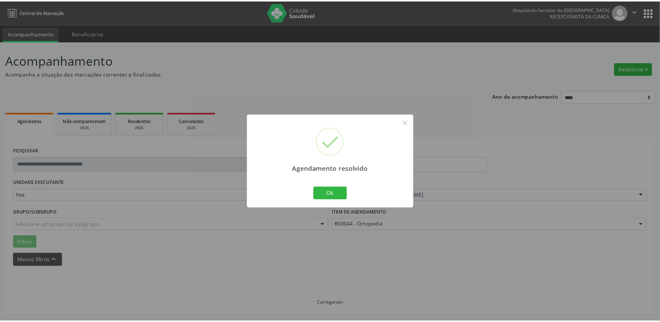
scroll to position [0, 0]
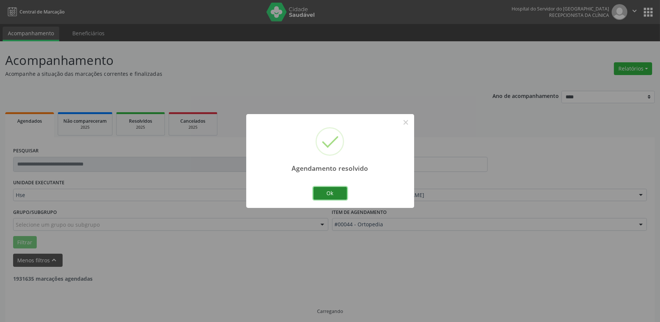
click at [332, 191] on button "Ok" at bounding box center [331, 193] width 34 height 13
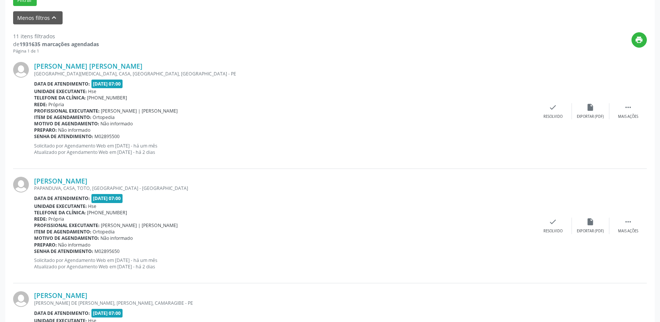
scroll to position [268, 0]
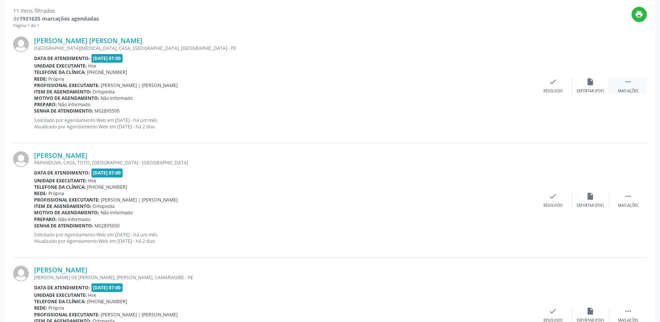
click at [623, 87] on div " Mais ações" at bounding box center [629, 86] width 38 height 16
click at [588, 80] on icon "alarm_off" at bounding box center [591, 82] width 8 height 8
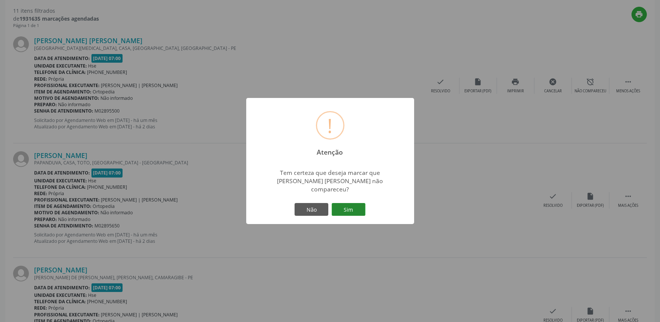
click at [357, 203] on button "Sim" at bounding box center [349, 209] width 34 height 13
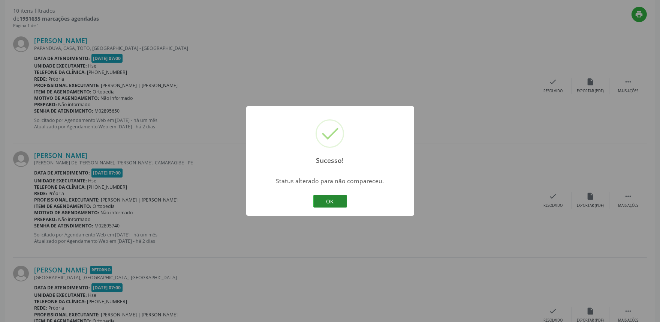
click at [329, 201] on button "OK" at bounding box center [331, 201] width 34 height 13
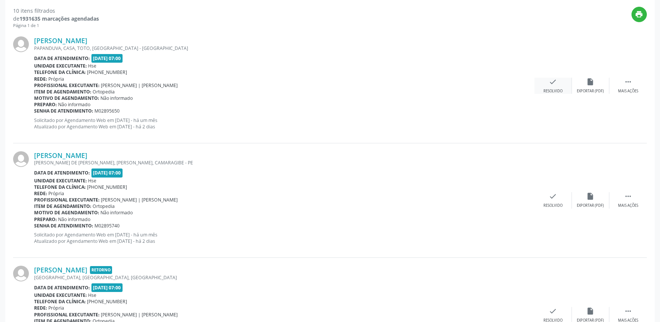
click at [554, 86] on div "check Resolvido" at bounding box center [554, 86] width 38 height 16
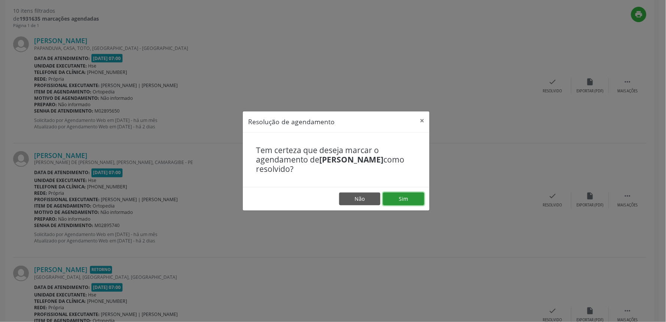
click at [416, 198] on button "Sim" at bounding box center [403, 198] width 41 height 13
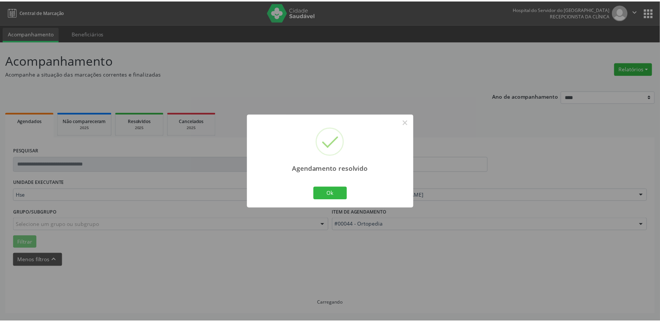
scroll to position [0, 0]
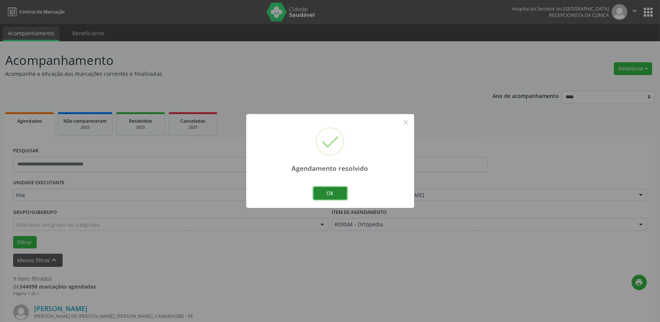
click at [327, 192] on button "Ok" at bounding box center [331, 193] width 34 height 13
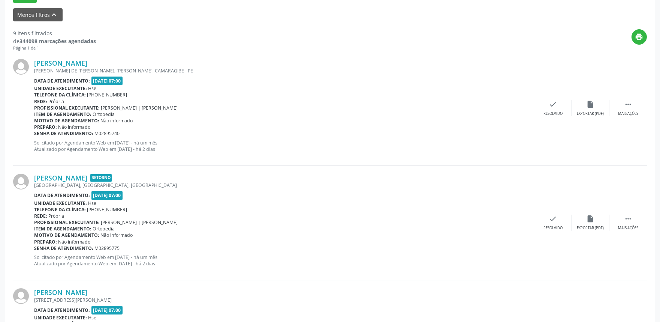
scroll to position [249, 0]
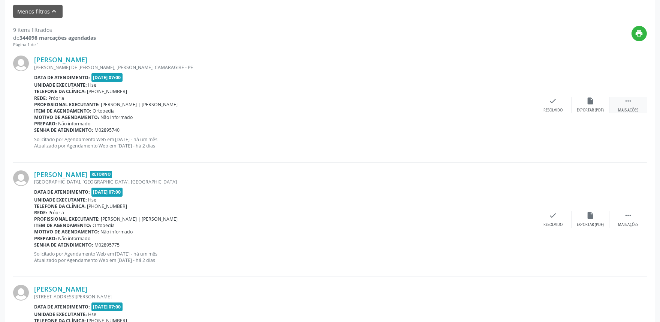
click at [626, 99] on icon "" at bounding box center [628, 101] width 8 height 8
click at [595, 108] on div "Não compareceu" at bounding box center [591, 110] width 32 height 5
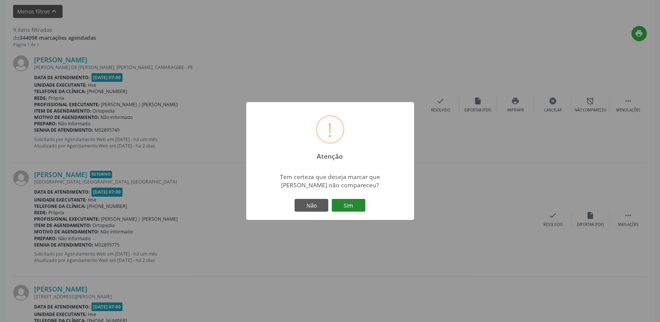
click at [354, 204] on button "Sim" at bounding box center [349, 205] width 34 height 13
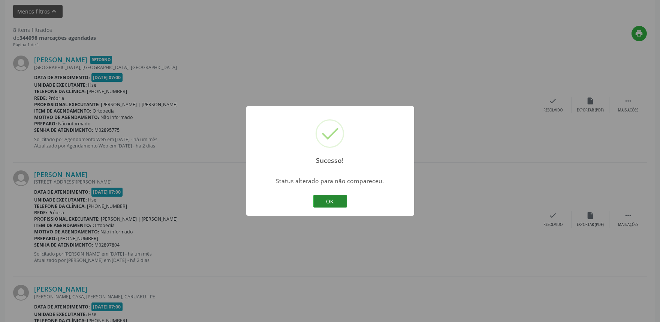
click at [330, 200] on button "OK" at bounding box center [331, 201] width 34 height 13
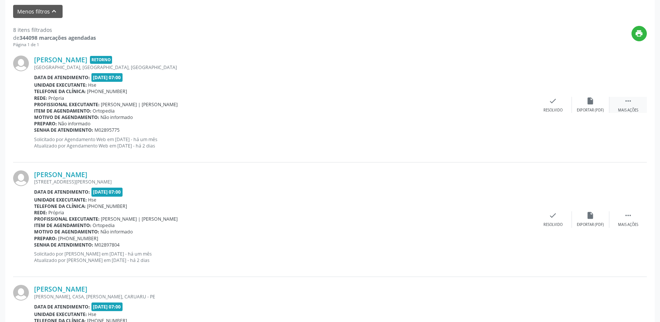
click at [628, 100] on icon "" at bounding box center [628, 101] width 8 height 8
click at [592, 104] on icon "alarm_off" at bounding box center [591, 101] width 8 height 8
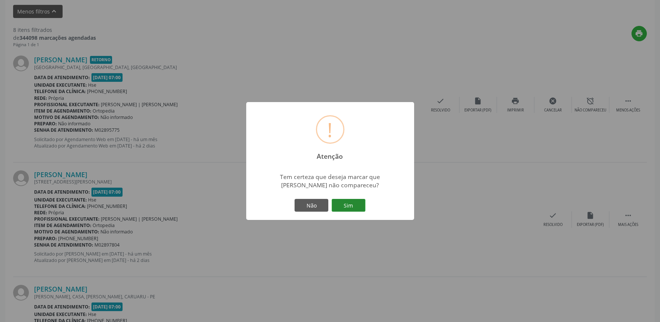
click at [347, 201] on button "Sim" at bounding box center [349, 205] width 34 height 13
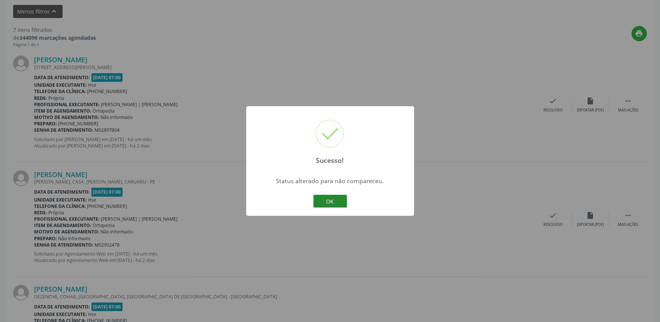
click at [337, 199] on button "OK" at bounding box center [331, 201] width 34 height 13
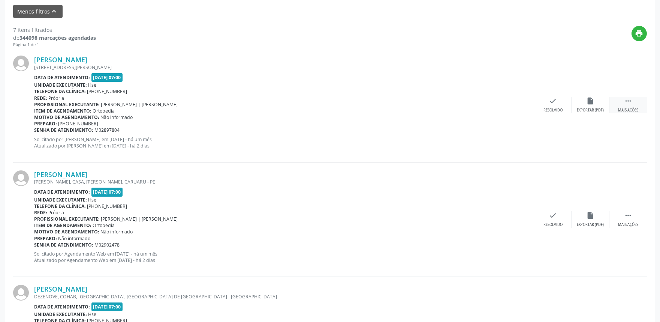
click at [633, 102] on div " Mais ações" at bounding box center [629, 105] width 38 height 16
click at [584, 105] on div "alarm_off Não compareceu" at bounding box center [591, 105] width 38 height 16
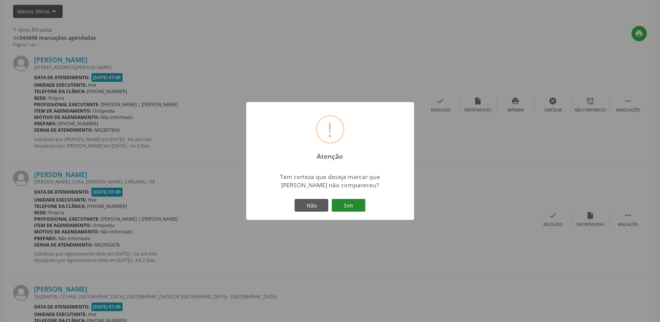
click at [349, 201] on button "Sim" at bounding box center [349, 205] width 34 height 13
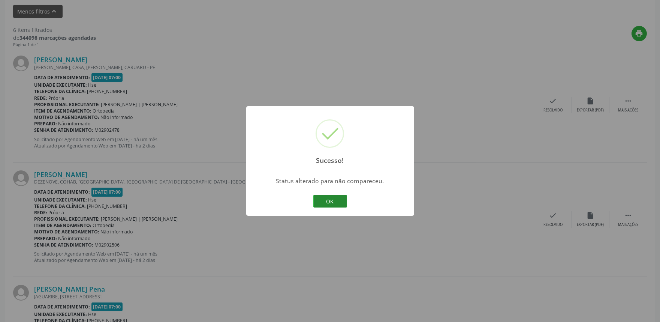
click at [329, 200] on button "OK" at bounding box center [331, 201] width 34 height 13
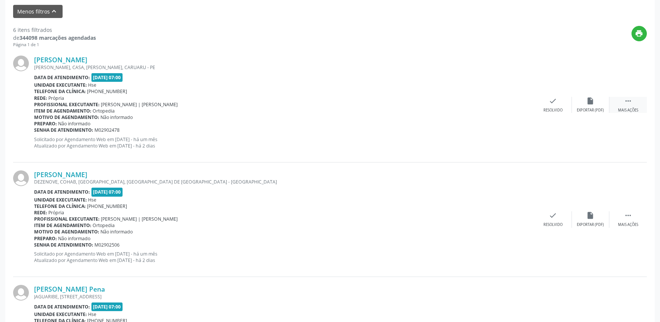
click at [634, 102] on div " Mais ações" at bounding box center [629, 105] width 38 height 16
click at [596, 103] on div "alarm_off Não compareceu" at bounding box center [591, 105] width 38 height 16
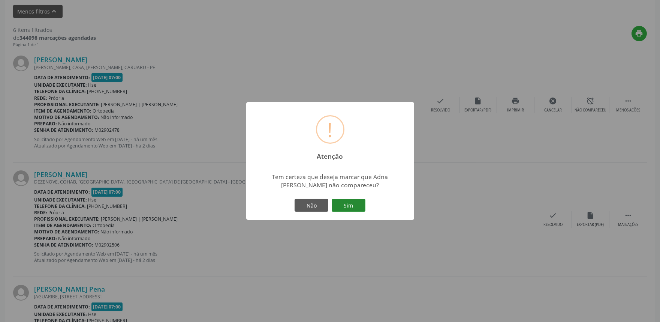
click at [346, 201] on button "Sim" at bounding box center [349, 205] width 34 height 13
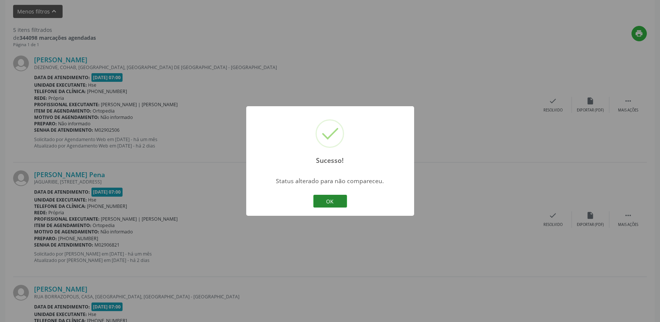
click at [336, 199] on button "OK" at bounding box center [331, 201] width 34 height 13
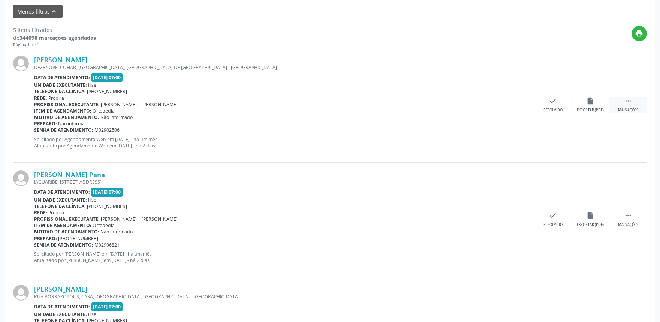
click at [629, 99] on icon "" at bounding box center [628, 101] width 8 height 8
click at [600, 103] on div "alarm_off Não compareceu" at bounding box center [591, 105] width 38 height 16
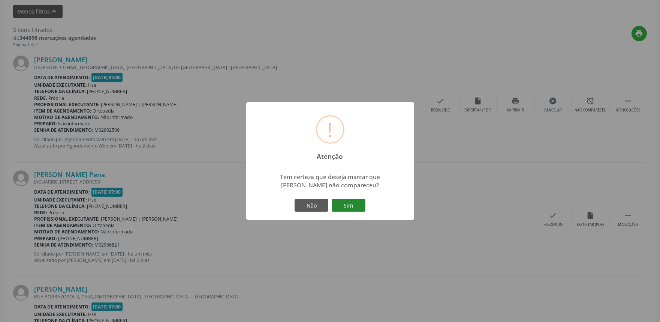
click at [349, 203] on button "Sim" at bounding box center [349, 205] width 34 height 13
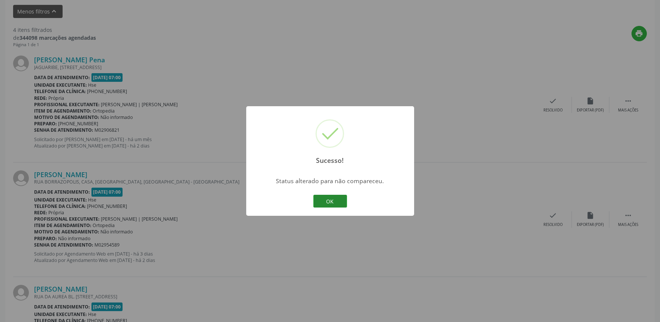
click at [335, 200] on button "OK" at bounding box center [331, 201] width 34 height 13
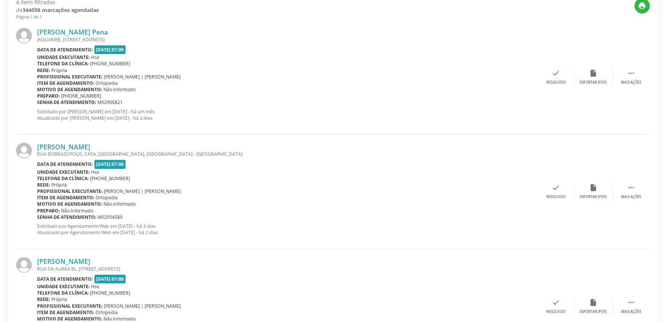
scroll to position [266, 0]
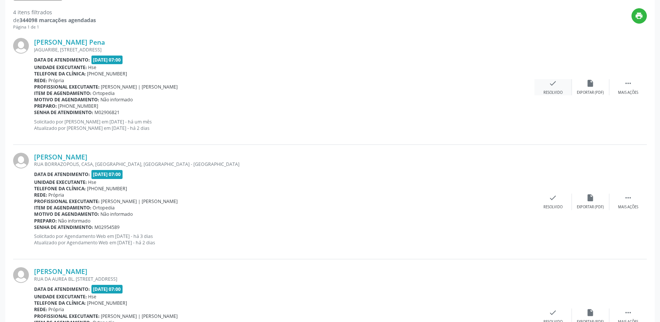
click at [559, 90] on div "Resolvido" at bounding box center [553, 92] width 19 height 5
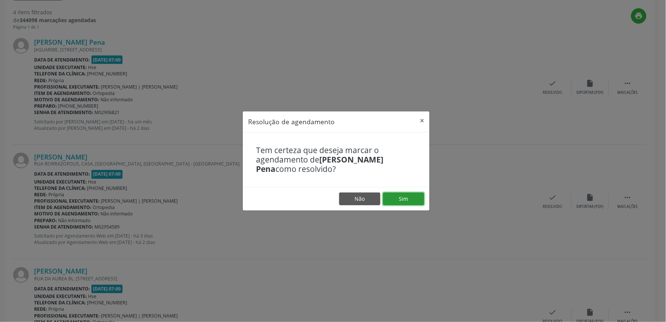
click at [411, 198] on button "Sim" at bounding box center [403, 198] width 41 height 13
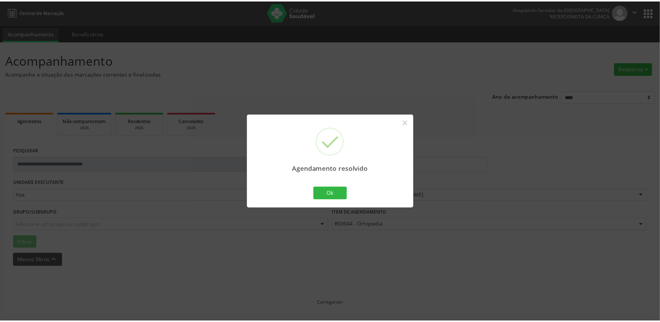
scroll to position [0, 0]
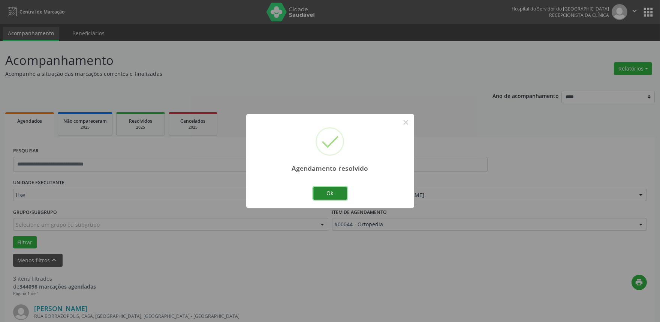
click at [325, 192] on button "Ok" at bounding box center [331, 193] width 34 height 13
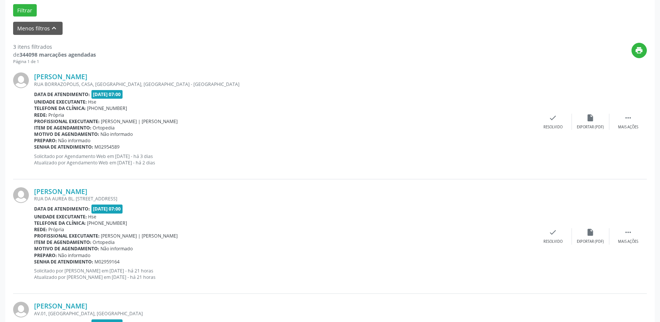
scroll to position [237, 0]
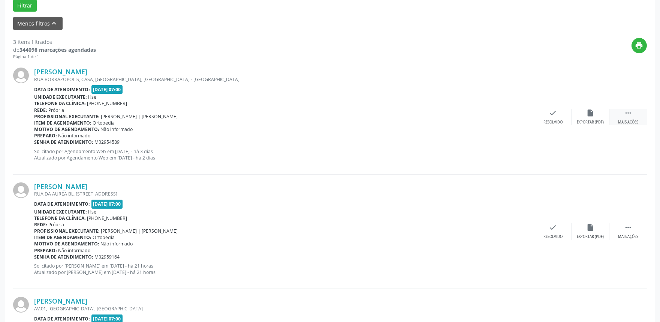
click at [632, 114] on icon "" at bounding box center [628, 113] width 8 height 8
click at [593, 112] on icon "alarm_off" at bounding box center [591, 113] width 8 height 8
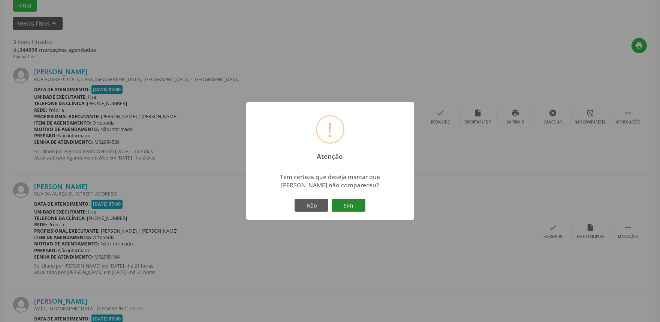
click at [347, 206] on button "Sim" at bounding box center [349, 205] width 34 height 13
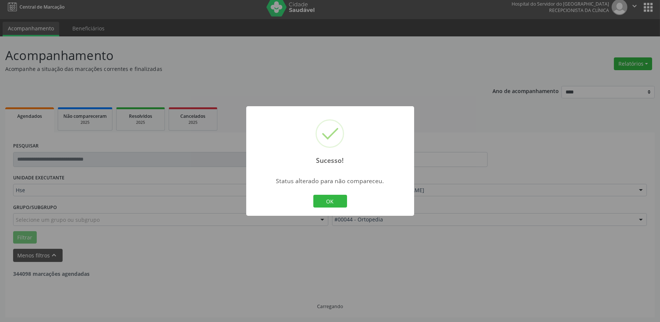
scroll to position [216, 0]
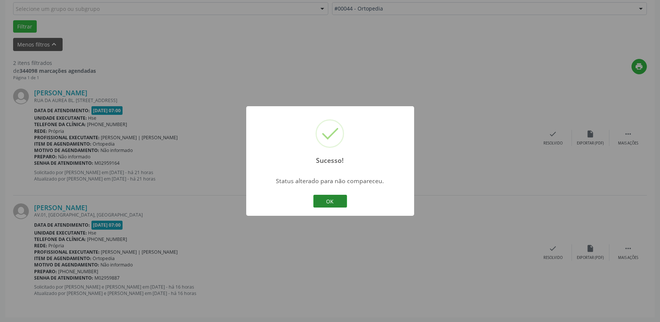
click at [326, 196] on button "OK" at bounding box center [331, 201] width 34 height 13
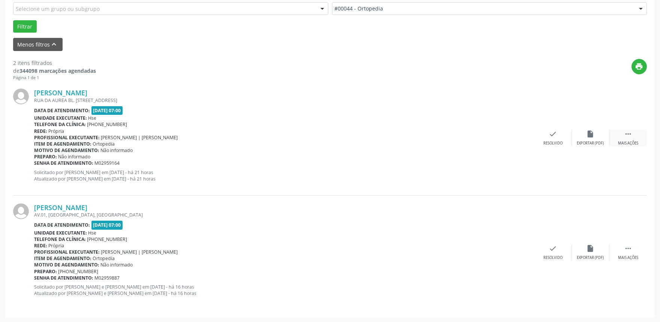
click at [632, 135] on icon "" at bounding box center [628, 134] width 8 height 8
click at [592, 133] on icon "alarm_off" at bounding box center [591, 134] width 8 height 8
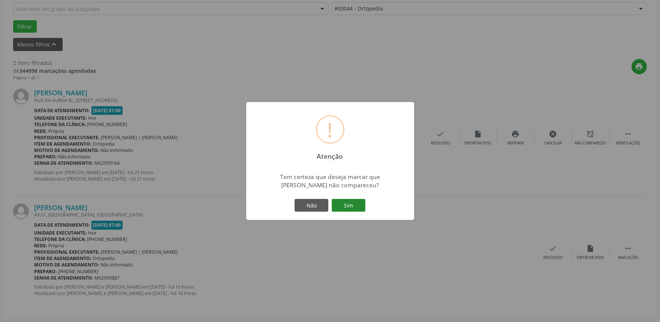
click at [348, 201] on button "Sim" at bounding box center [349, 205] width 34 height 13
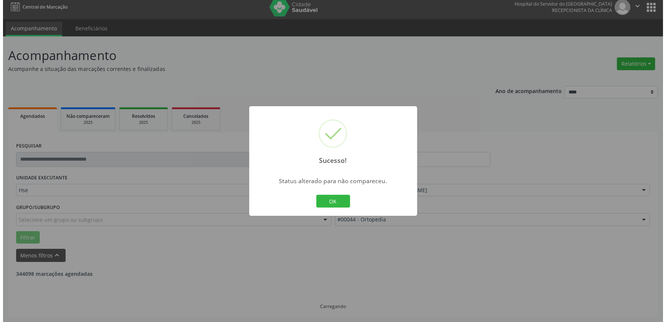
scroll to position [101, 0]
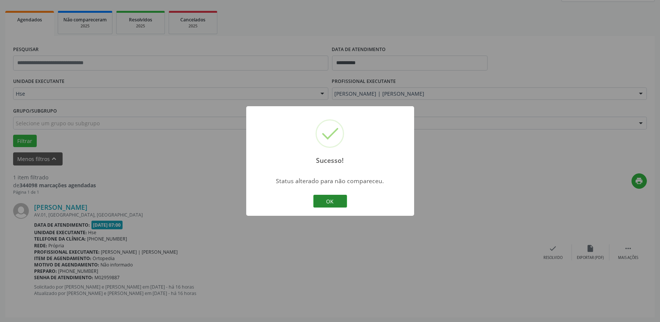
click at [333, 199] on button "OK" at bounding box center [331, 201] width 34 height 13
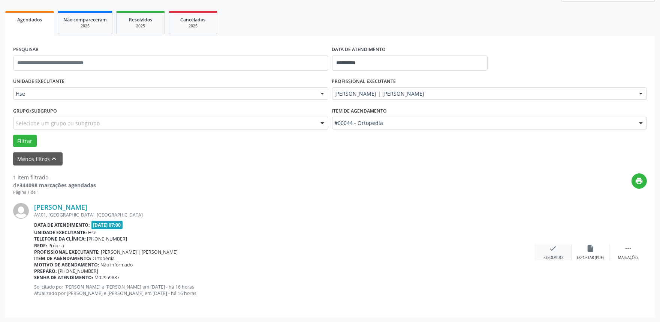
click at [556, 250] on icon "check" at bounding box center [553, 248] width 8 height 8
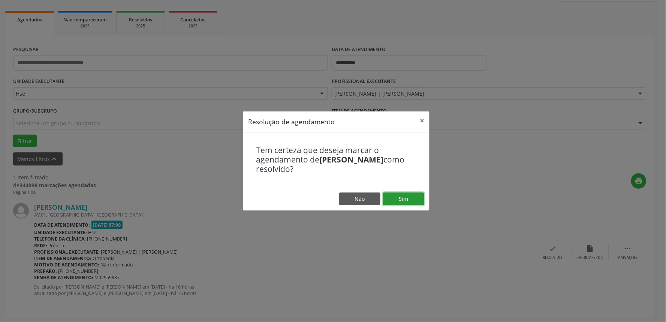
click at [410, 198] on button "Sim" at bounding box center [403, 198] width 41 height 13
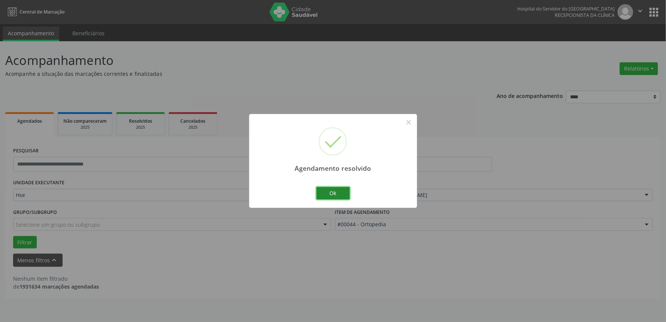
click at [335, 189] on button "Ok" at bounding box center [334, 193] width 34 height 13
